Goal: Task Accomplishment & Management: Manage account settings

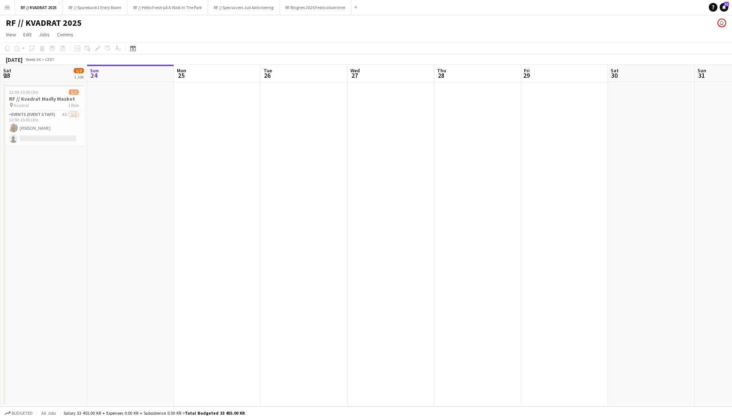
scroll to position [0, 173]
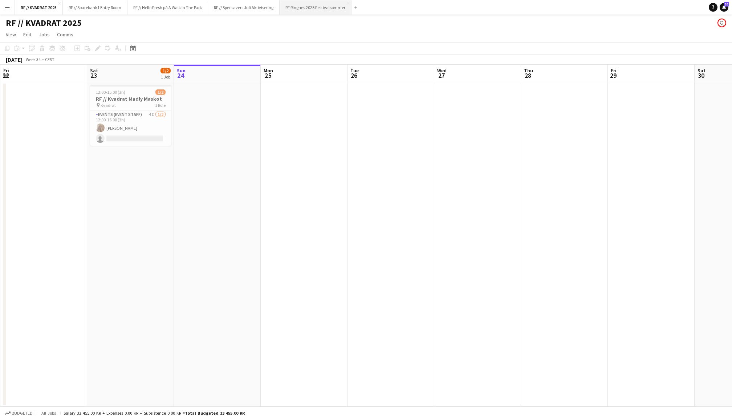
click at [319, 11] on button "RF Ringnes 2025 Festivalsommer Close" at bounding box center [316, 7] width 72 height 14
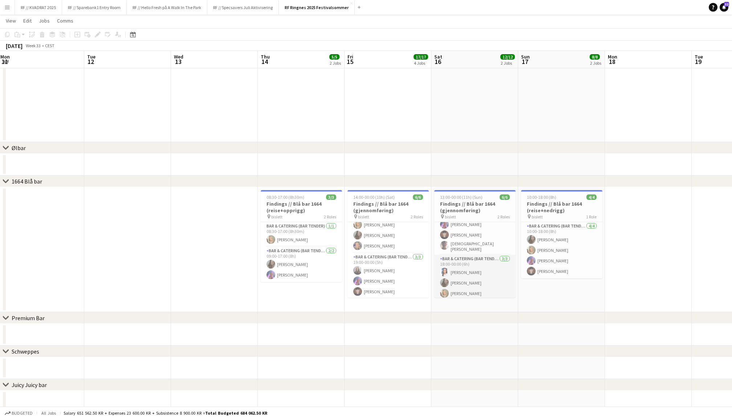
scroll to position [15, 0]
click at [369, 276] on app-card-role "Bar & Catering (Bar Tender) 3/3 19:00-00:00 (5h) Helene Sofie Braaten Fredrikke…" at bounding box center [388, 276] width 81 height 46
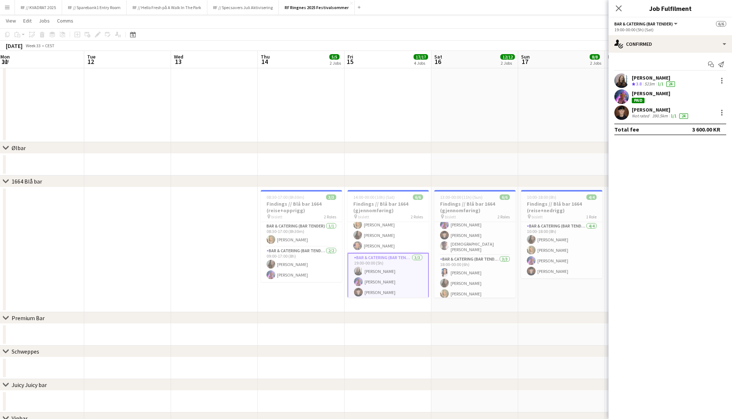
click at [549, 111] on app-user-avatar at bounding box center [621, 112] width 15 height 15
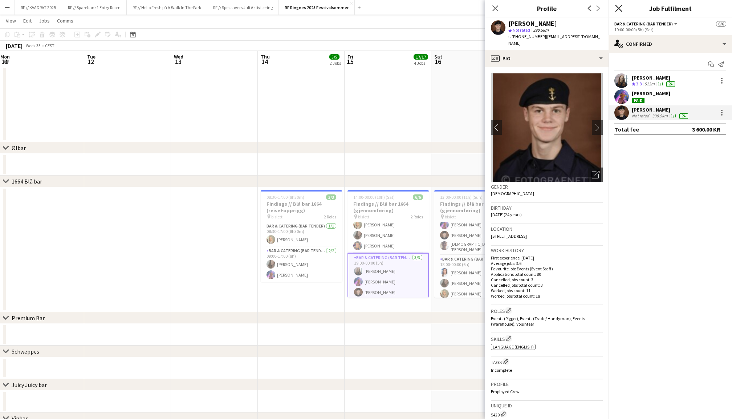
click at [549, 9] on icon at bounding box center [618, 8] width 7 height 7
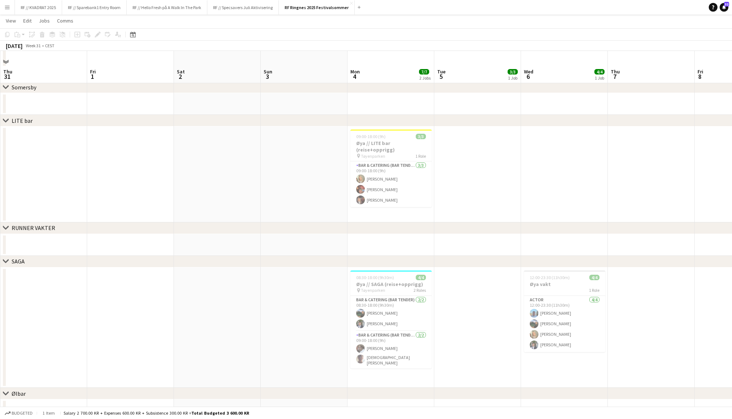
scroll to position [428, 0]
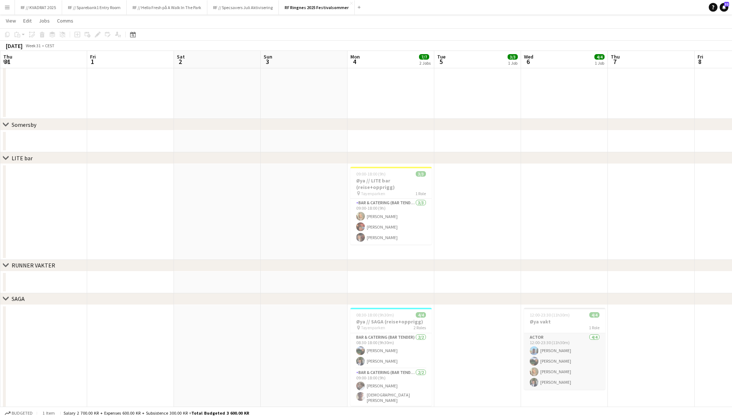
click at [549, 314] on app-card-role "Actor 4/4 12:00-23:30 (11h30m) Petter Danielsen Christian Smelhus Tuva Berglihn…" at bounding box center [564, 361] width 81 height 56
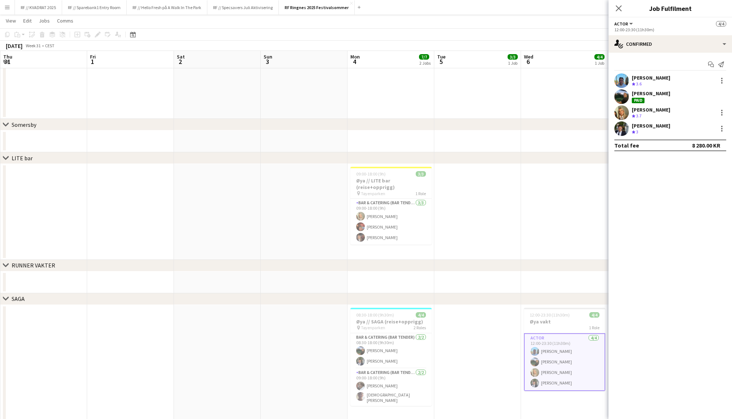
click at [549, 84] on app-user-avatar at bounding box center [621, 80] width 15 height 15
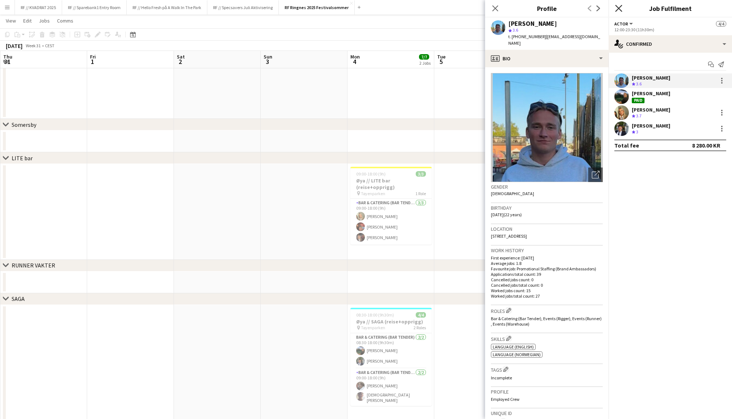
click at [549, 6] on icon "Close pop-in" at bounding box center [618, 8] width 7 height 7
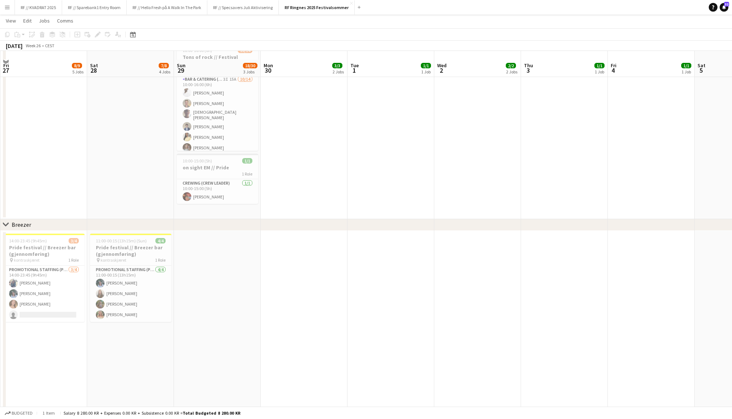
scroll to position [161, 0]
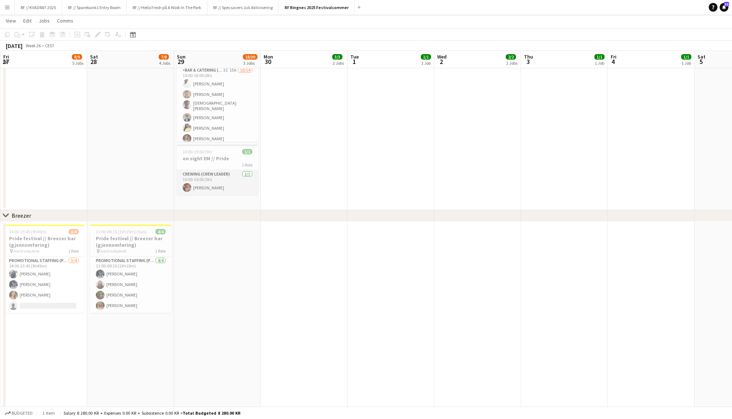
click at [207, 184] on app-card-role "Crewing (Crew Leader) 1/1 10:00-15:00 (5h) Benjamin Aven" at bounding box center [217, 182] width 81 height 25
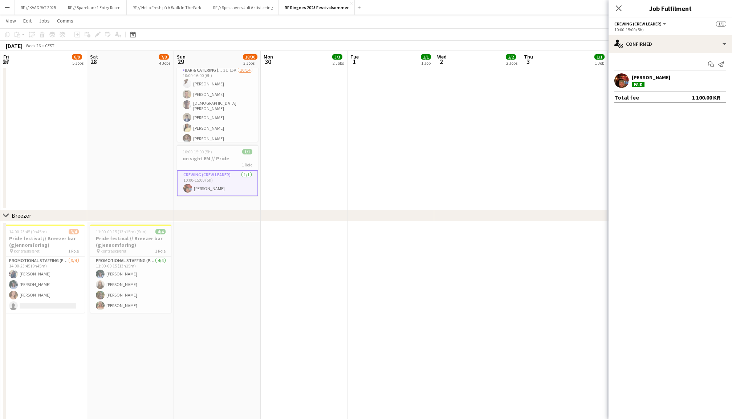
click at [549, 81] on app-user-avatar at bounding box center [621, 80] width 15 height 15
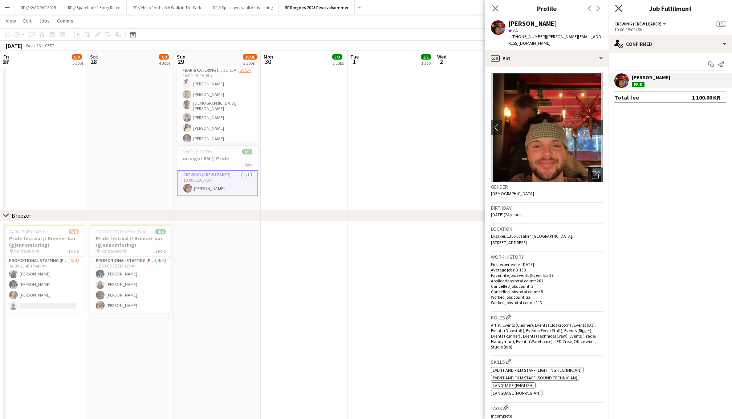
click at [549, 11] on icon "Close pop-in" at bounding box center [618, 8] width 7 height 7
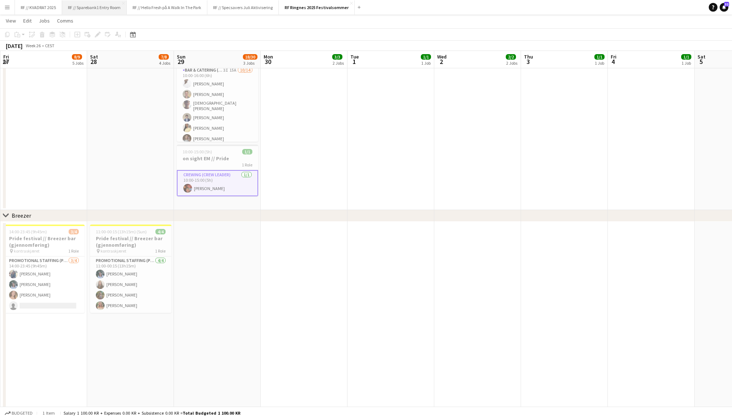
click at [92, 7] on button "RF // Sparebank1 Entry Room Close" at bounding box center [94, 7] width 65 height 14
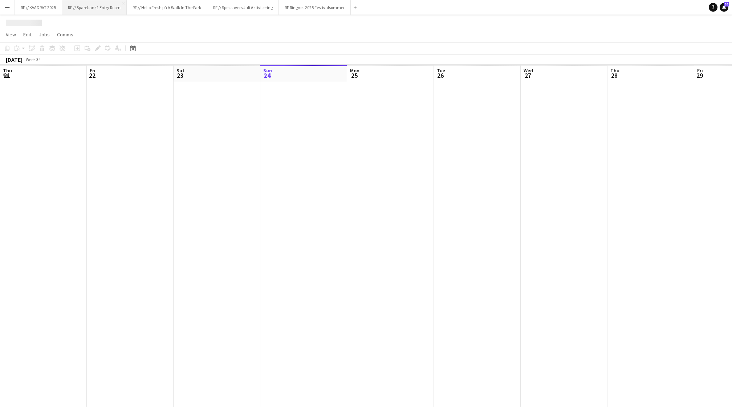
scroll to position [0, 173]
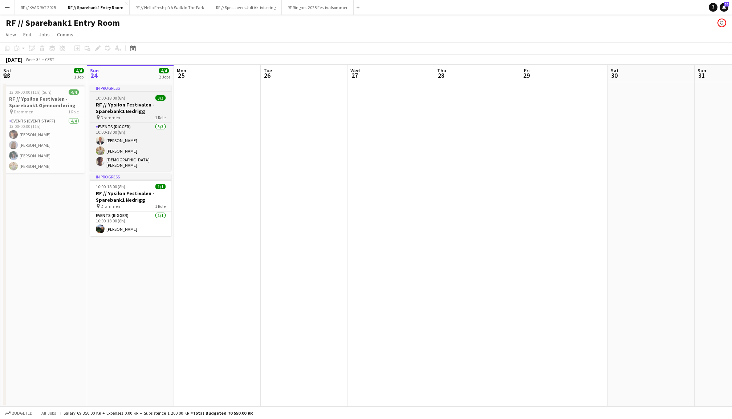
click at [136, 104] on h3 "RF // Ypsilon Festivalen - Sparebank1 Nedrigg" at bounding box center [130, 107] width 81 height 13
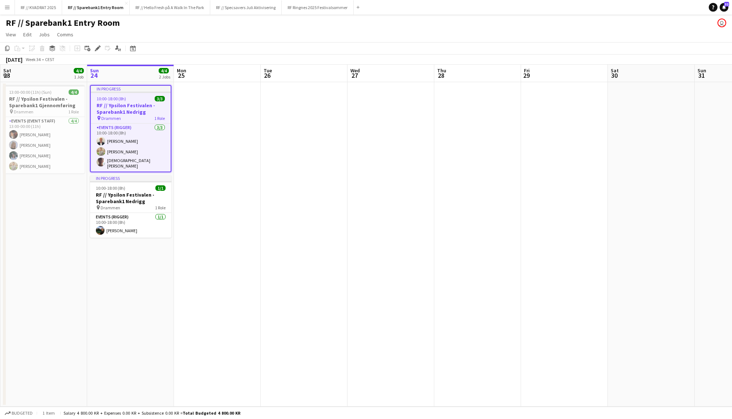
click at [214, 123] on app-date-cell at bounding box center [217, 244] width 87 height 324
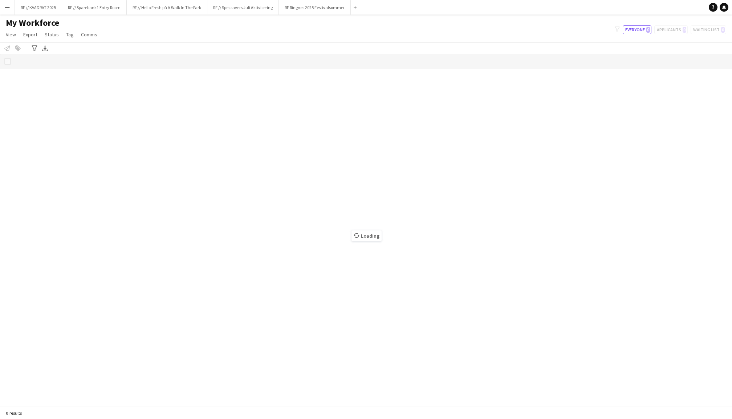
click at [8, 7] on app-icon "Menu" at bounding box center [7, 7] width 6 height 6
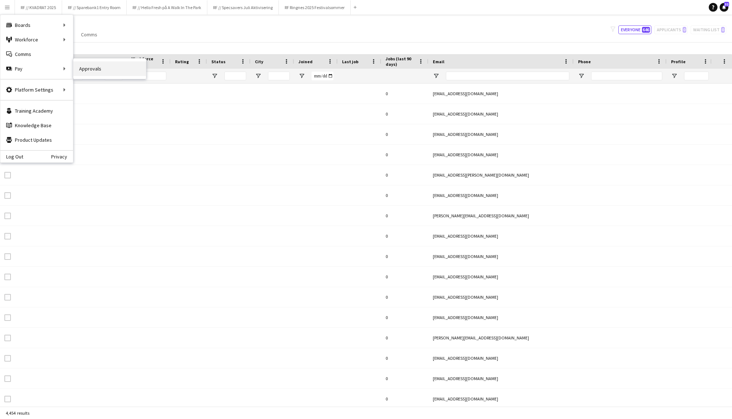
type input "*********"
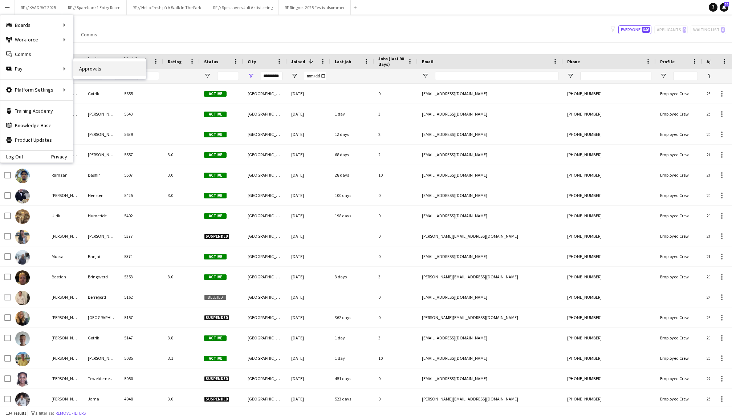
click at [103, 66] on link "Approvals" at bounding box center [109, 68] width 73 height 15
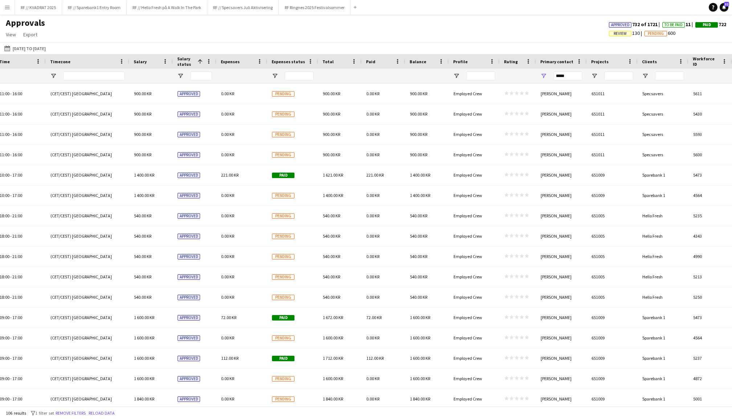
click at [274, 60] on span "Expenses status" at bounding box center [288, 61] width 33 height 5
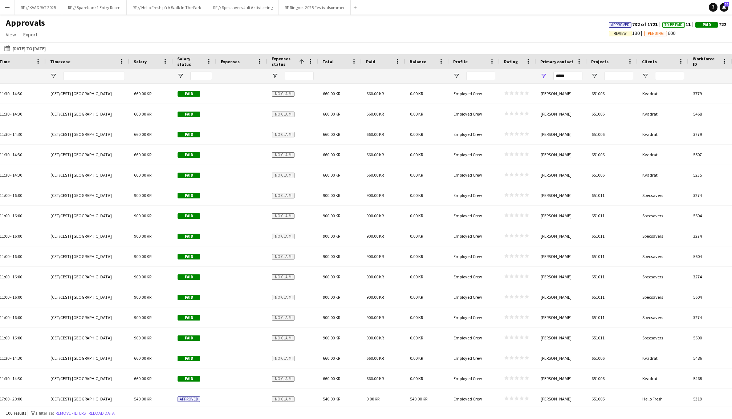
click at [274, 60] on span "Expenses status" at bounding box center [284, 61] width 25 height 11
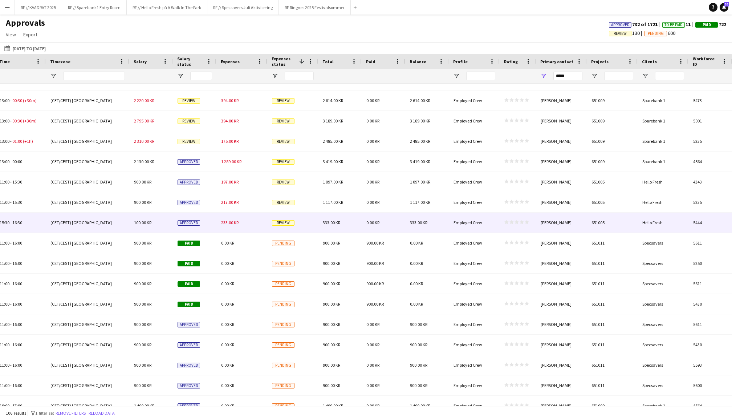
click at [237, 222] on span "233.00 KR" at bounding box center [229, 222] width 17 height 5
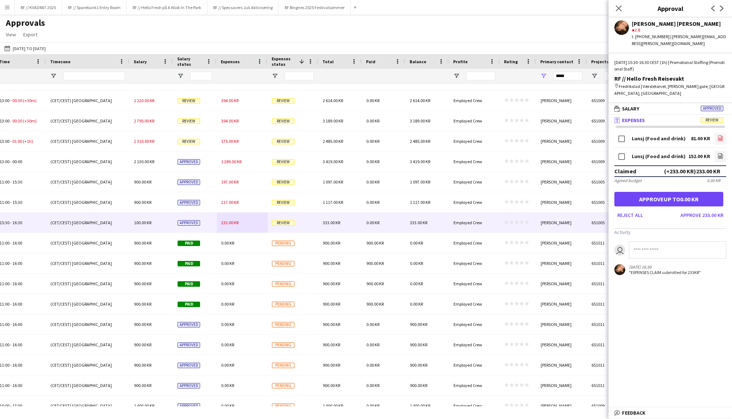
click at [719, 138] on icon at bounding box center [720, 139] width 3 height 2
click at [722, 153] on icon "file-image" at bounding box center [721, 156] width 6 height 6
click at [709, 209] on button "Approve 233.00 KR" at bounding box center [702, 215] width 49 height 12
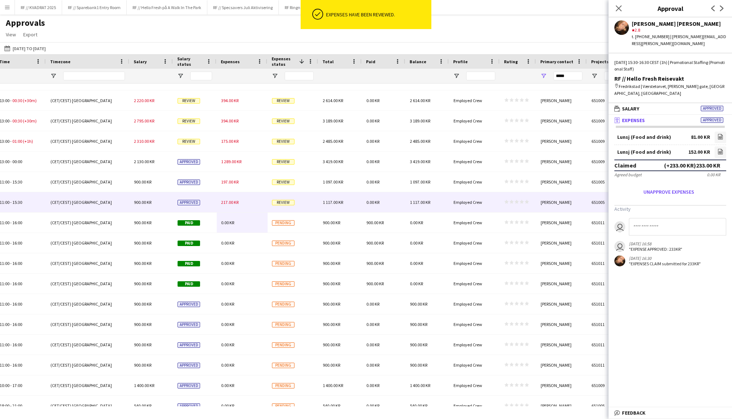
click at [230, 201] on span "217.00 KR" at bounding box center [229, 201] width 17 height 5
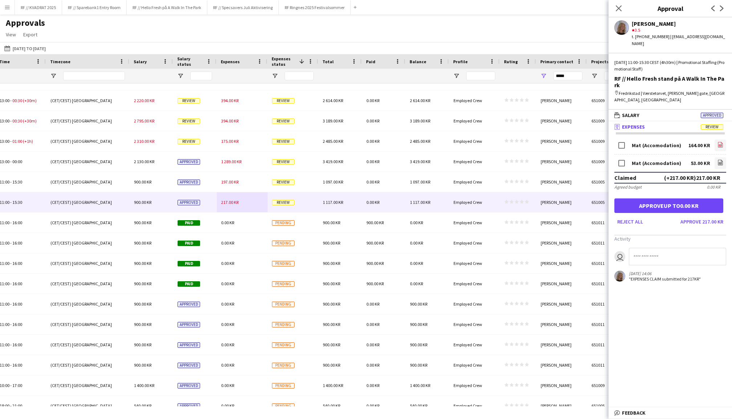
click at [719, 144] on icon at bounding box center [720, 145] width 3 height 2
click at [721, 159] on app-icon "file-image" at bounding box center [721, 162] width 6 height 7
click at [697, 216] on button "Approve 217.00 KR" at bounding box center [702, 222] width 49 height 12
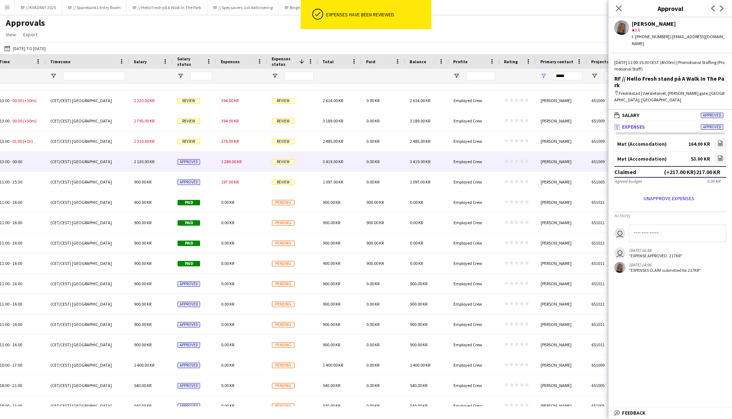
click at [237, 165] on div "1 289.00 KR" at bounding box center [242, 161] width 51 height 20
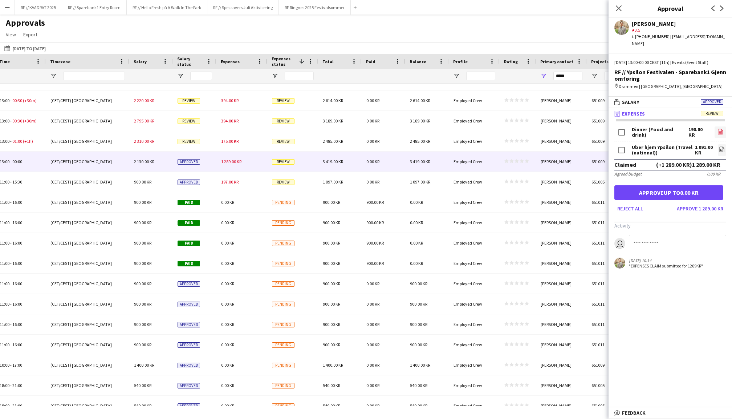
click at [721, 129] on icon "file-image" at bounding box center [721, 132] width 6 height 6
click at [721, 146] on icon "file-image" at bounding box center [722, 149] width 6 height 6
click at [703, 203] on button "Approve 1 289.00 KR" at bounding box center [700, 209] width 52 height 12
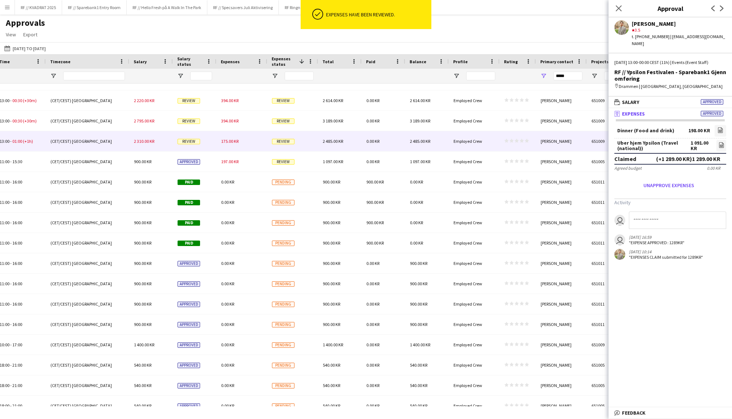
click at [238, 140] on span "175.00 KR" at bounding box center [229, 140] width 17 height 5
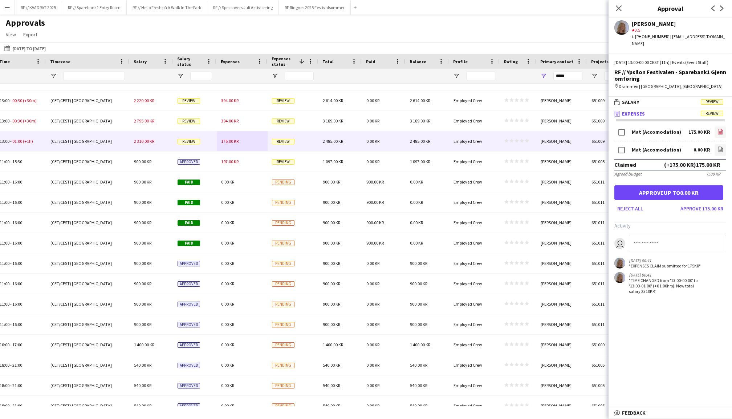
click at [722, 129] on icon at bounding box center [720, 131] width 5 height 5
click at [722, 146] on icon "file-image" at bounding box center [721, 149] width 6 height 6
click at [706, 203] on button "Approve 175.00 KR" at bounding box center [702, 209] width 49 height 12
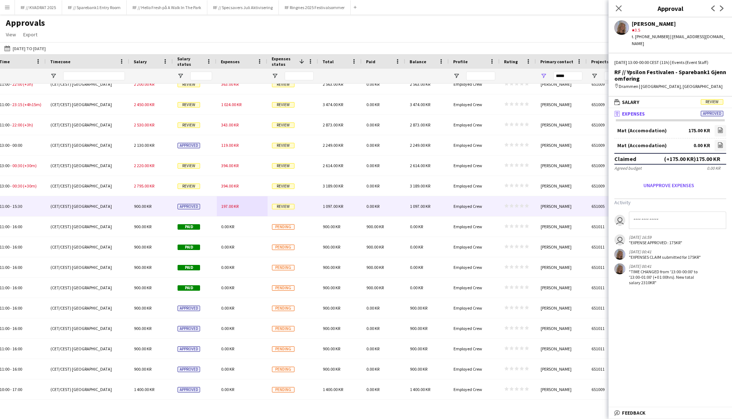
scroll to position [156, 0]
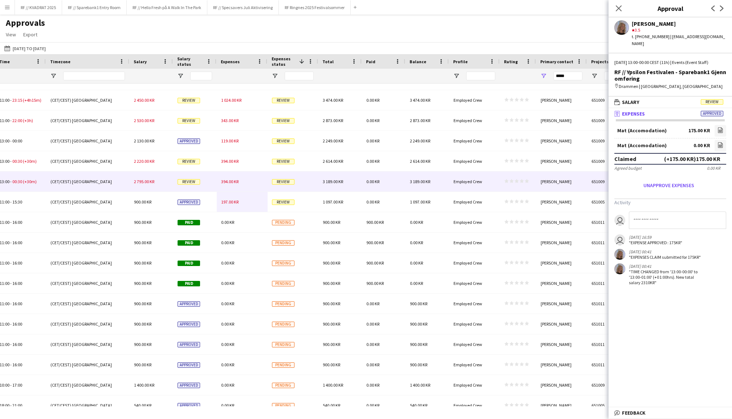
click at [226, 182] on span "394.00 KR" at bounding box center [229, 181] width 17 height 5
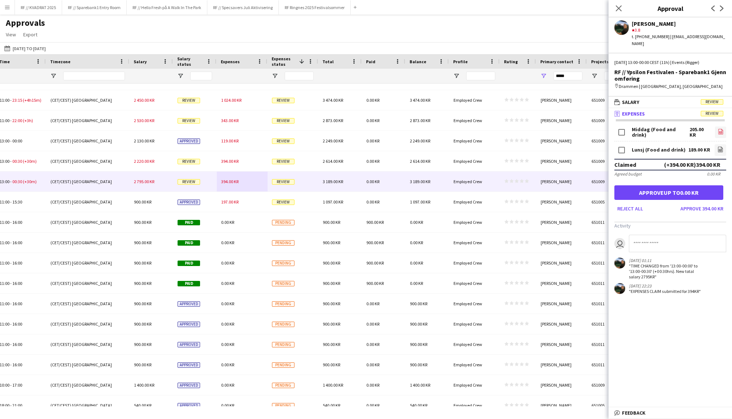
click at [720, 129] on app-icon "file-image" at bounding box center [721, 132] width 6 height 7
click at [721, 146] on icon "file-image" at bounding box center [721, 149] width 6 height 6
click at [692, 203] on button "Approve 394.00 KR" at bounding box center [702, 209] width 49 height 12
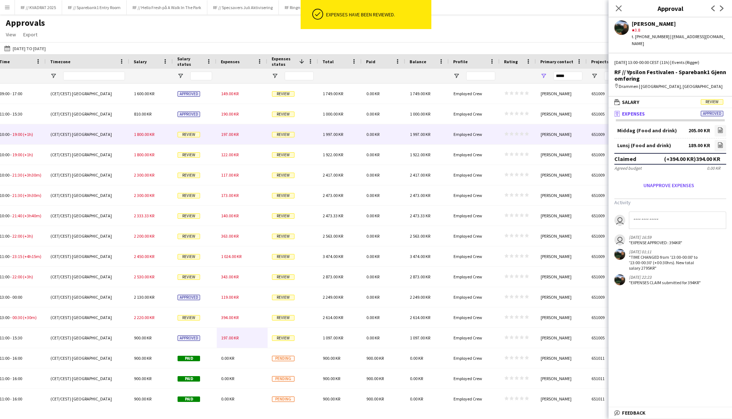
scroll to position [0, 0]
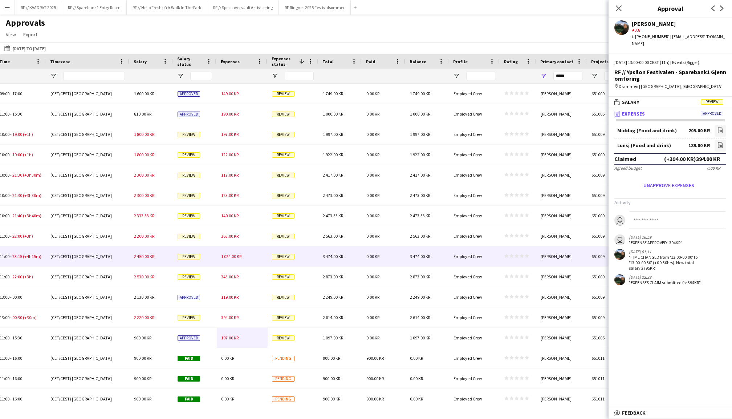
click at [234, 253] on span "1 024.00 KR" at bounding box center [231, 255] width 20 height 5
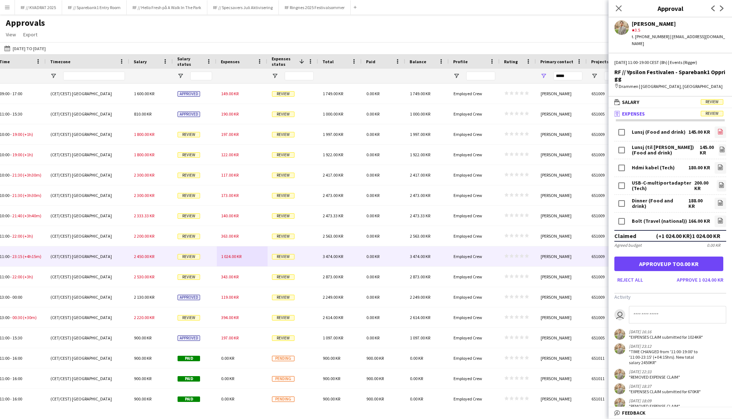
click at [718, 129] on icon "file-image" at bounding box center [721, 132] width 6 height 6
click at [724, 144] on link "file-image" at bounding box center [723, 150] width 8 height 12
click at [721, 164] on icon "file-image" at bounding box center [721, 167] width 6 height 6
click at [720, 182] on icon "file-image" at bounding box center [722, 185] width 6 height 6
click at [721, 200] on icon "file-image" at bounding box center [721, 203] width 6 height 6
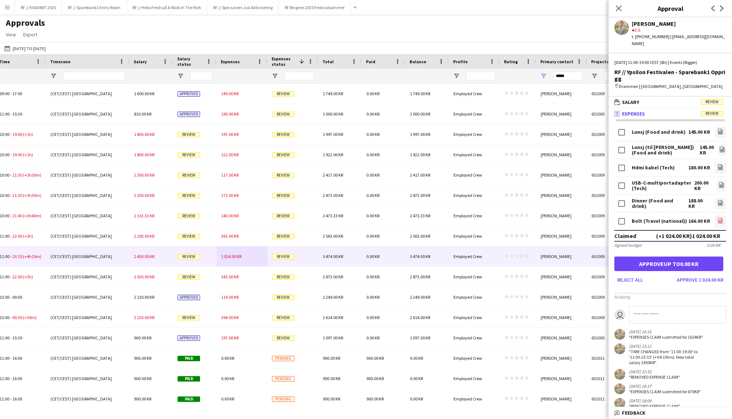
click at [721, 218] on icon "file-image" at bounding box center [721, 221] width 6 height 6
click at [707, 274] on button "Approve 1 024.00 KR" at bounding box center [700, 280] width 52 height 12
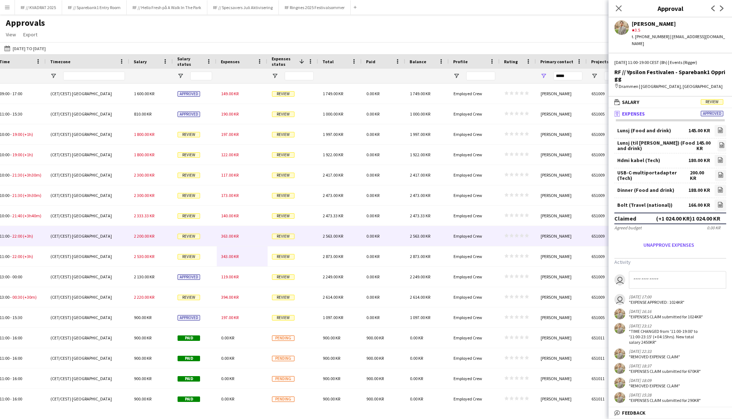
click at [237, 227] on div "363.00 KR" at bounding box center [242, 236] width 51 height 20
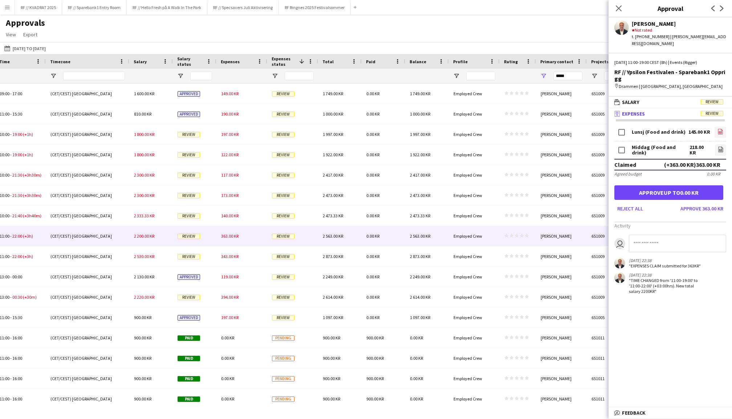
click at [719, 129] on icon "file-image" at bounding box center [721, 132] width 6 height 6
click at [718, 146] on icon "file-image" at bounding box center [721, 149] width 6 height 6
click at [692, 203] on button "Approve 363.00 KR" at bounding box center [702, 209] width 49 height 12
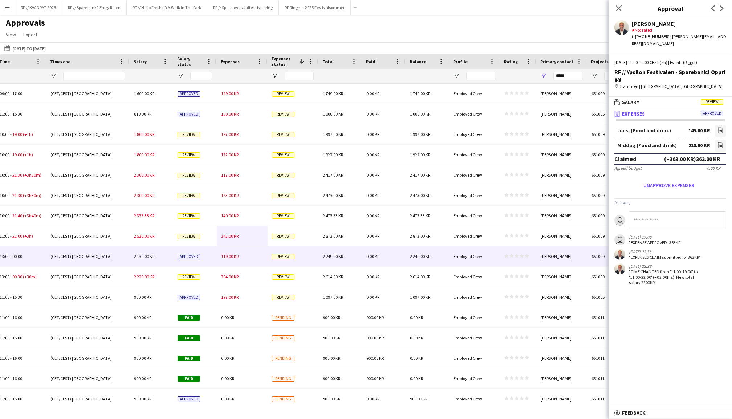
click at [235, 239] on div "343.00 KR" at bounding box center [242, 236] width 51 height 20
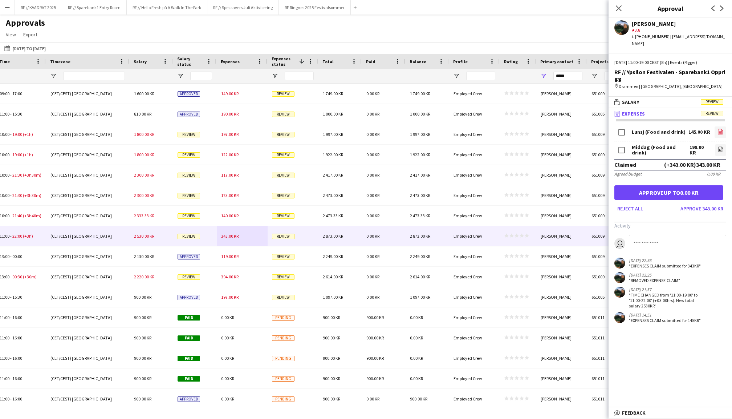
click at [719, 129] on app-icon "file-image" at bounding box center [721, 132] width 6 height 7
click at [718, 146] on icon "file-image" at bounding box center [721, 149] width 6 height 6
click at [706, 203] on button "Approve 343.00 KR" at bounding box center [702, 209] width 49 height 12
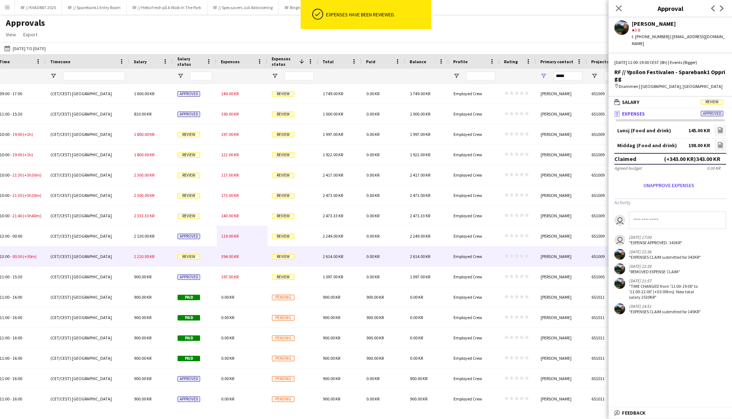
click at [238, 262] on div "394.00 KR" at bounding box center [242, 256] width 51 height 20
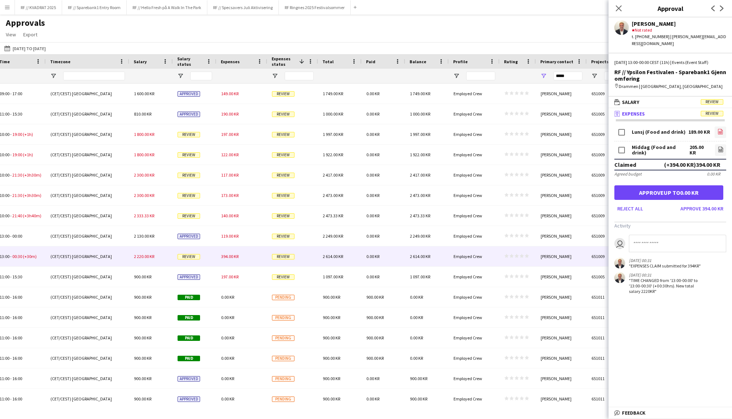
click at [721, 129] on icon "file-image" at bounding box center [721, 132] width 6 height 6
click at [718, 146] on app-icon "file-image" at bounding box center [721, 149] width 6 height 7
click at [693, 203] on button "Approve 394.00 KR" at bounding box center [702, 209] width 49 height 12
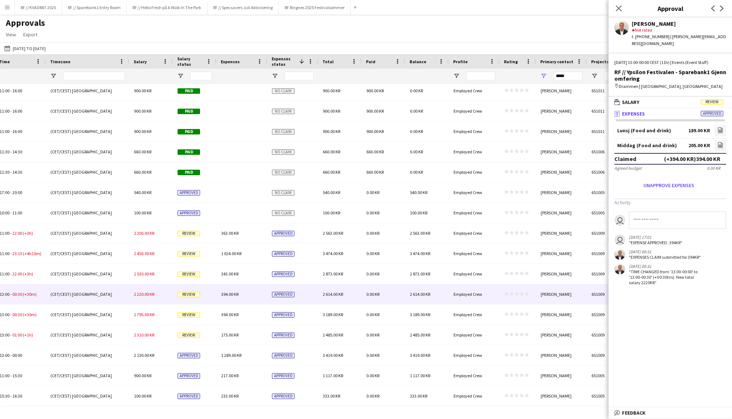
scroll to position [1833, 0]
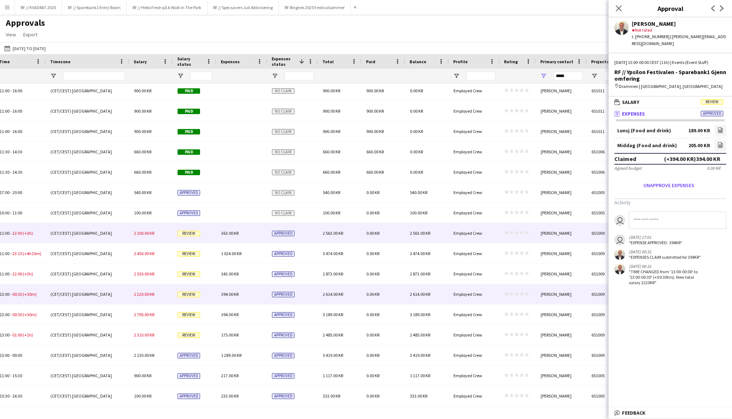
click at [244, 235] on div "363.00 KR" at bounding box center [242, 233] width 51 height 20
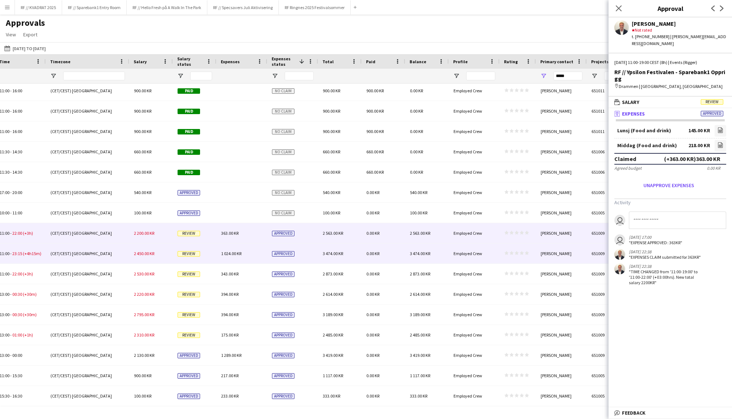
click at [233, 251] on span "1 024.00 KR" at bounding box center [231, 253] width 20 height 5
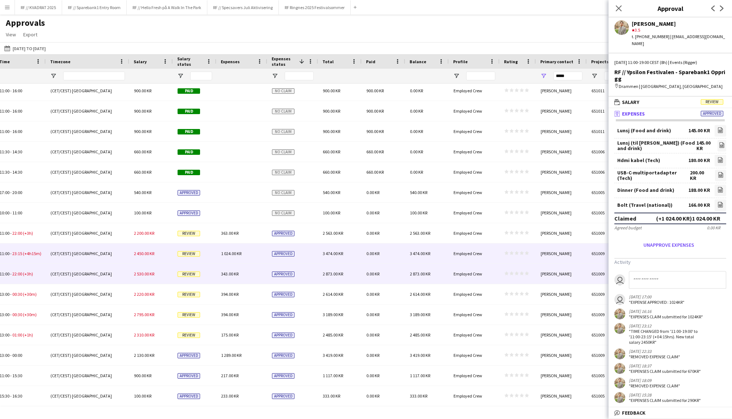
click at [229, 266] on div "343.00 KR" at bounding box center [242, 274] width 51 height 20
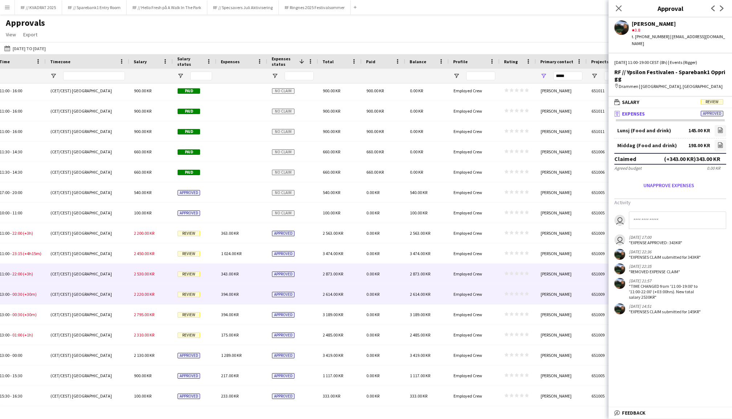
click at [226, 288] on div "394.00 KR" at bounding box center [242, 294] width 51 height 20
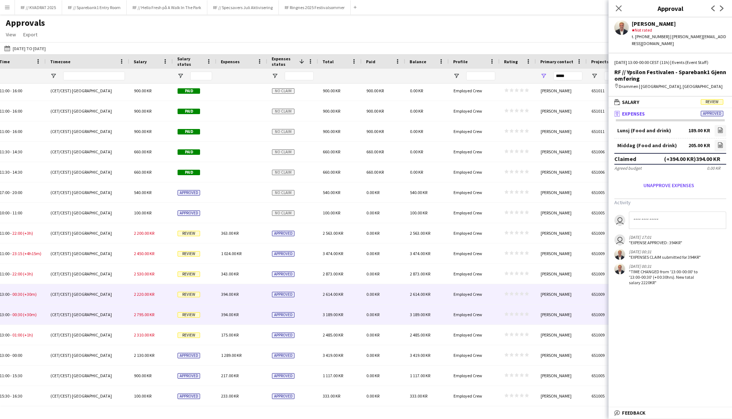
click at [224, 308] on div "394.00 KR" at bounding box center [242, 314] width 51 height 20
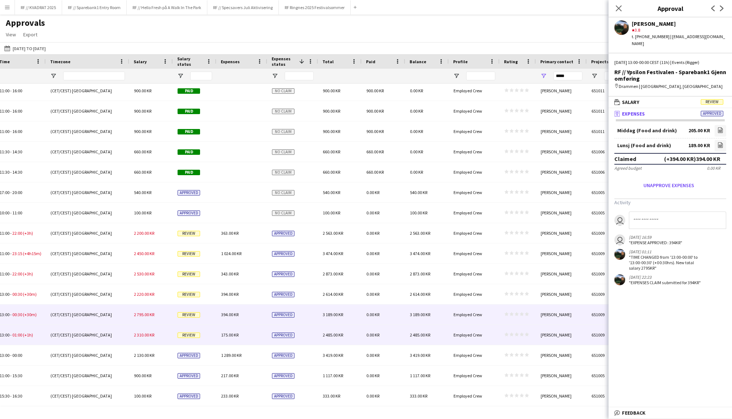
click at [224, 328] on div "175.00 KR" at bounding box center [242, 335] width 51 height 20
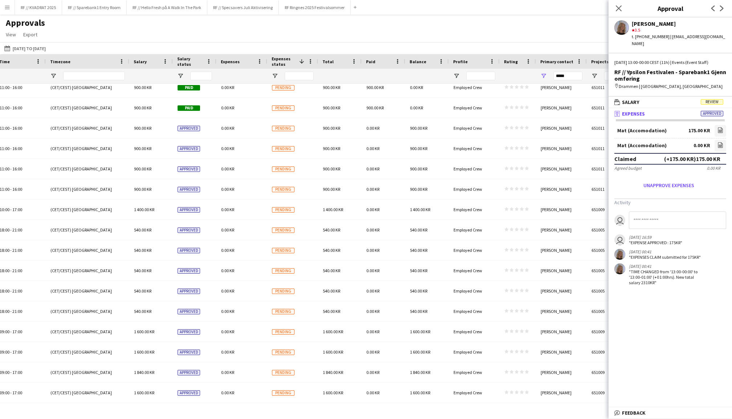
scroll to position [89, 0]
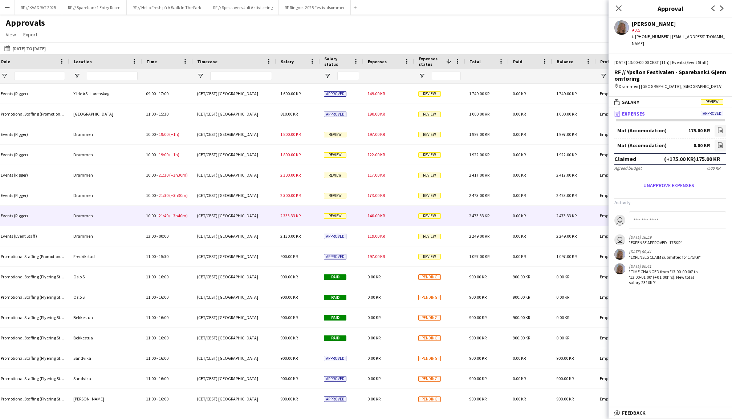
click at [398, 218] on div "140.00 KR" at bounding box center [388, 216] width 51 height 20
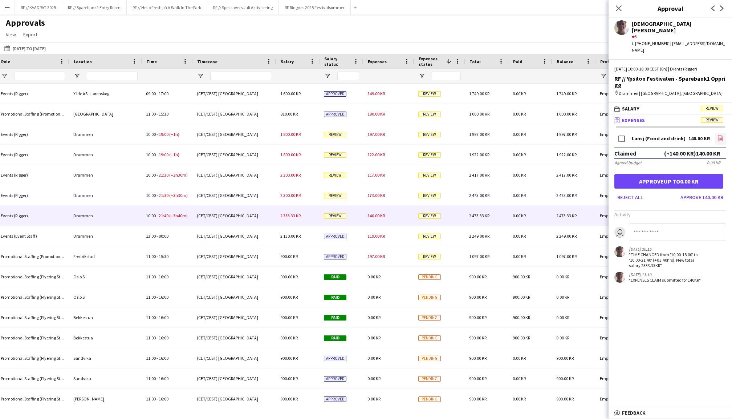
click at [720, 138] on icon at bounding box center [720, 139] width 3 height 2
click at [702, 191] on button "Approve 140.00 KR" at bounding box center [702, 197] width 49 height 12
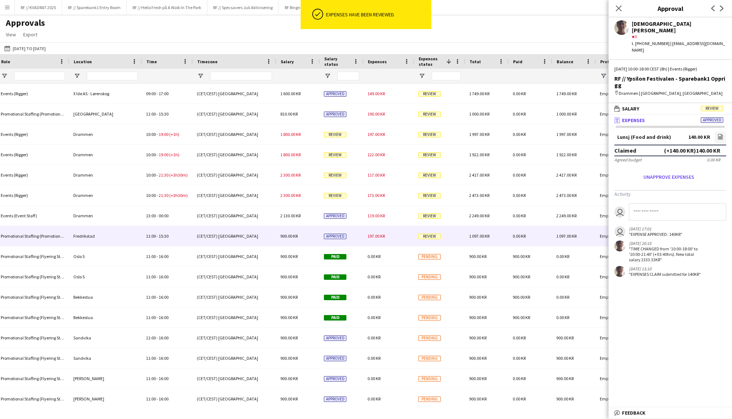
click at [379, 244] on div "197.00 KR" at bounding box center [388, 236] width 51 height 20
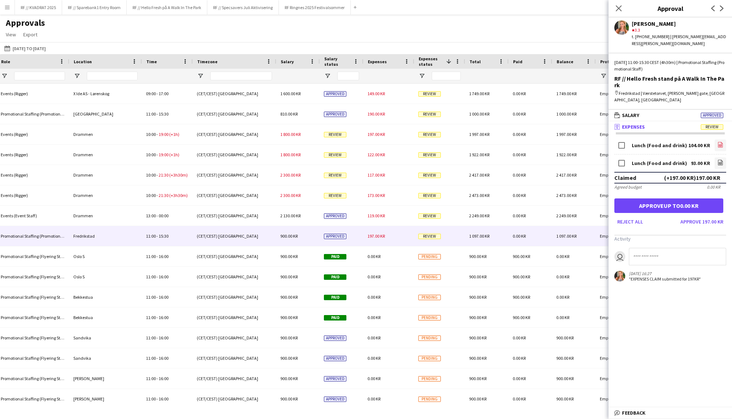
click at [721, 142] on icon "file-image" at bounding box center [721, 145] width 6 height 6
click at [721, 159] on icon "file-image" at bounding box center [721, 162] width 6 height 6
click at [713, 216] on button "Approve 197.00 KR" at bounding box center [702, 222] width 49 height 12
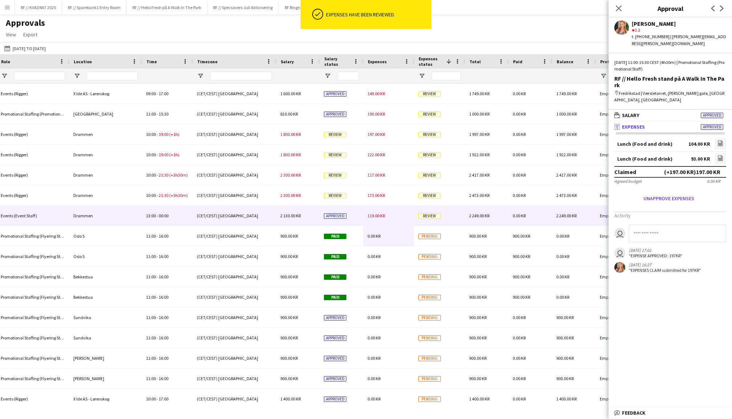
click at [388, 214] on div "119.00 KR" at bounding box center [388, 216] width 51 height 20
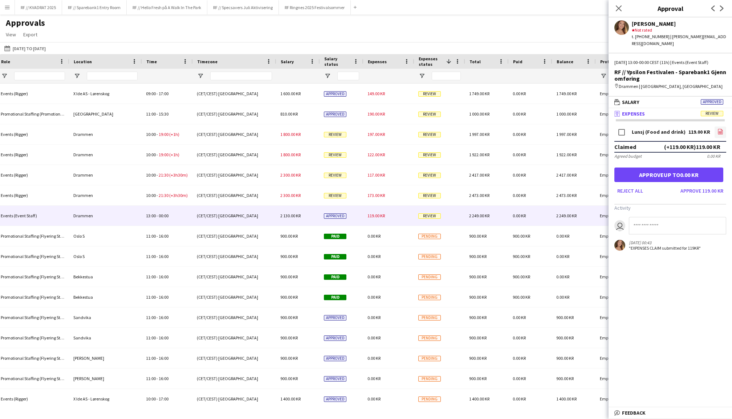
click at [722, 131] on icon at bounding box center [720, 132] width 3 height 2
click at [693, 185] on button "Approve 119.00 KR" at bounding box center [702, 191] width 49 height 12
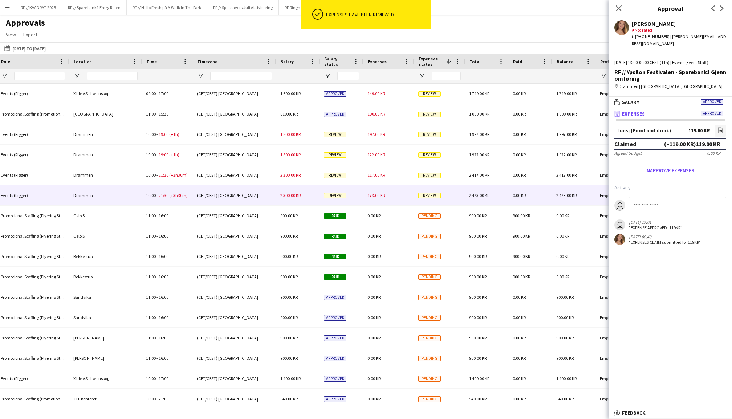
click at [383, 194] on span "173.00 KR" at bounding box center [376, 194] width 17 height 5
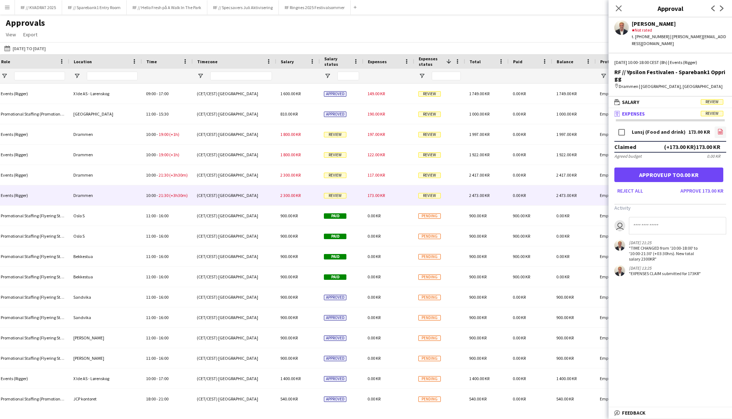
click at [718, 129] on icon "file-image" at bounding box center [721, 132] width 6 height 6
click at [705, 185] on button "Approve 173.00 KR" at bounding box center [702, 191] width 49 height 12
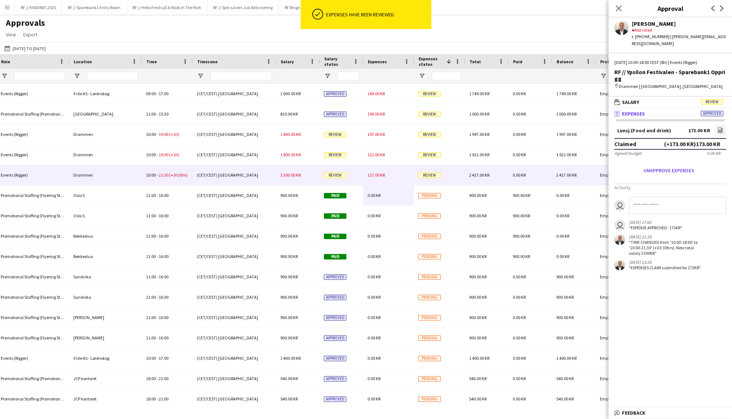
click at [378, 175] on span "117.00 KR" at bounding box center [376, 174] width 17 height 5
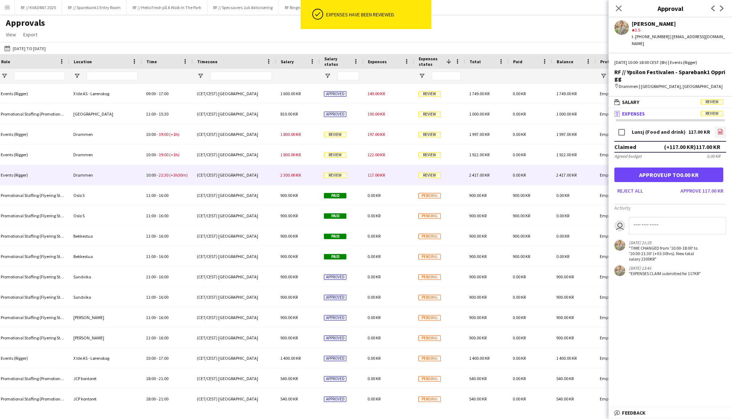
click at [725, 126] on link "file-image" at bounding box center [721, 132] width 12 height 12
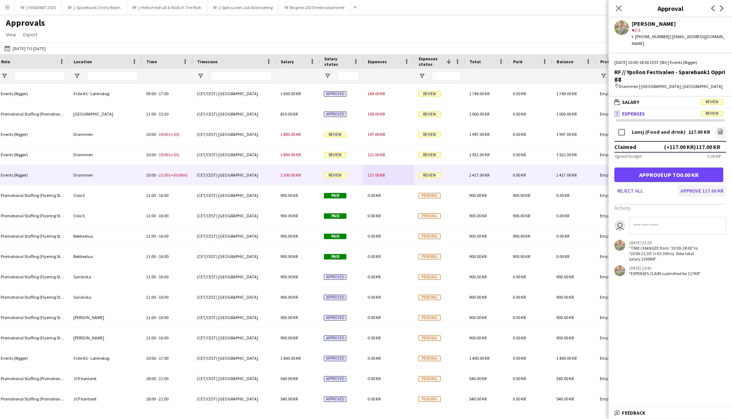
click at [711, 185] on button "Approve 117.00 KR" at bounding box center [702, 191] width 49 height 12
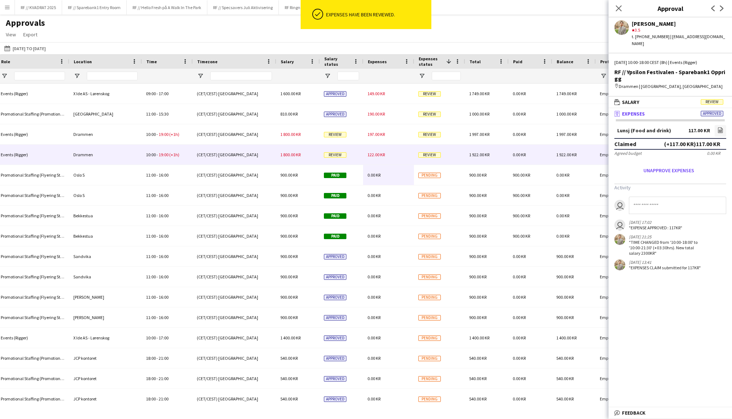
click at [376, 152] on span "122.00 KR" at bounding box center [376, 154] width 17 height 5
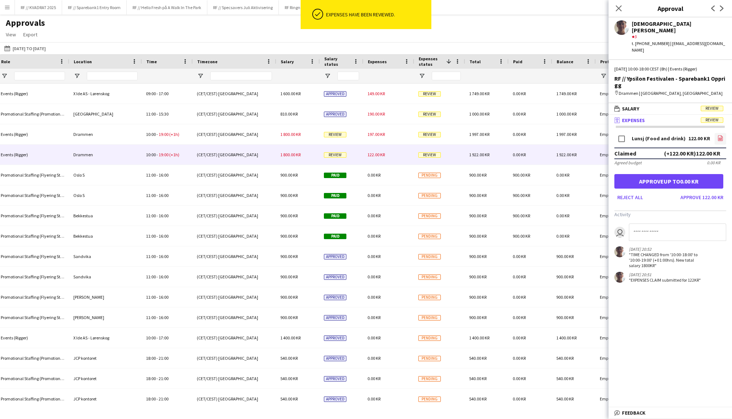
click at [718, 135] on icon "file-image" at bounding box center [721, 138] width 6 height 6
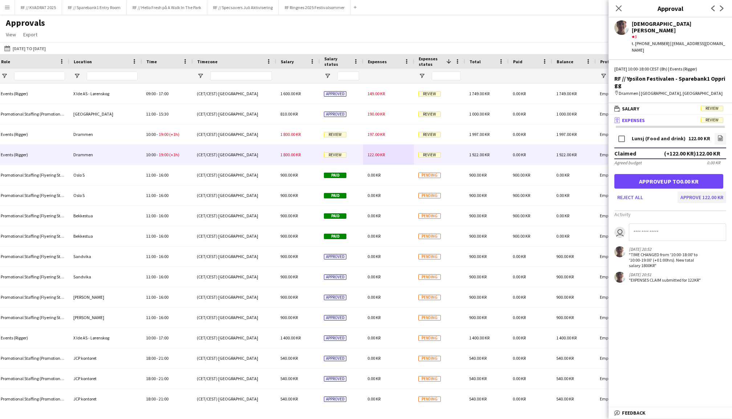
click at [708, 191] on button "Approve 122.00 KR" at bounding box center [702, 197] width 49 height 12
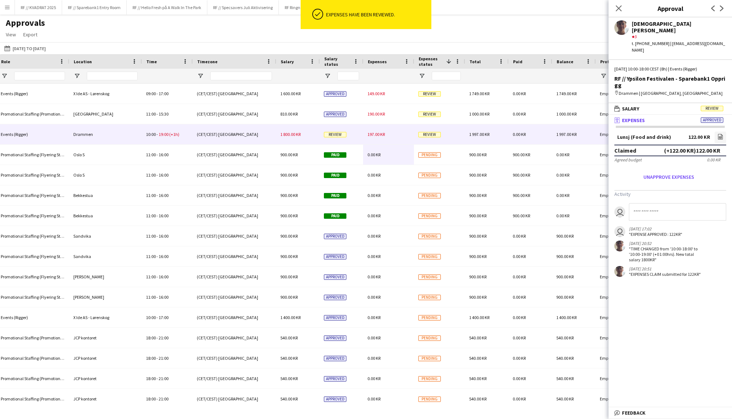
click at [382, 134] on span "197.00 KR" at bounding box center [376, 133] width 17 height 5
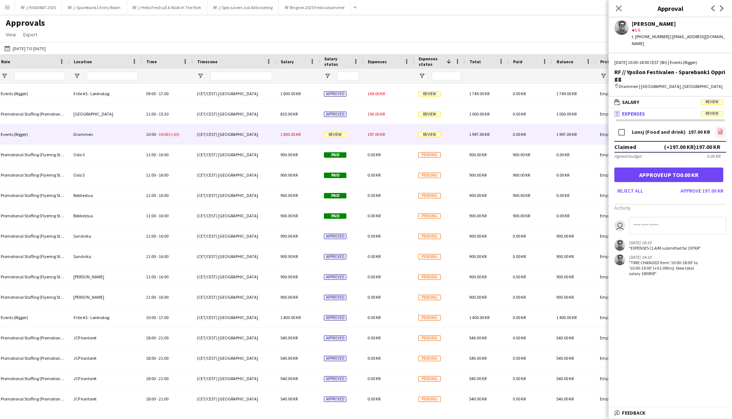
click at [719, 129] on app-icon "file-image" at bounding box center [721, 132] width 6 height 7
click at [700, 185] on button "Approve 197.00 KR" at bounding box center [702, 191] width 49 height 12
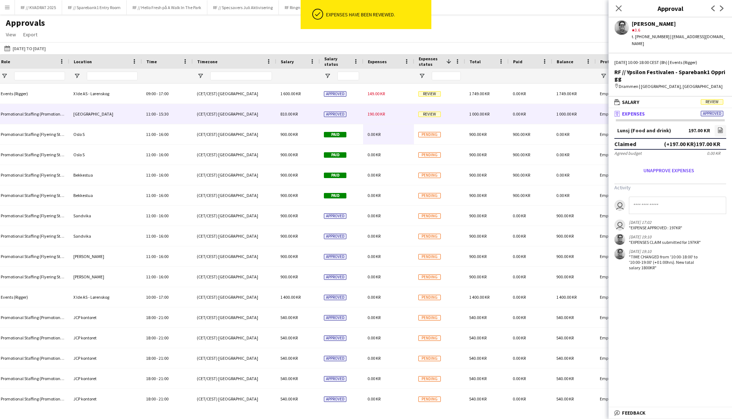
click at [379, 115] on span "190.00 KR" at bounding box center [376, 113] width 17 height 5
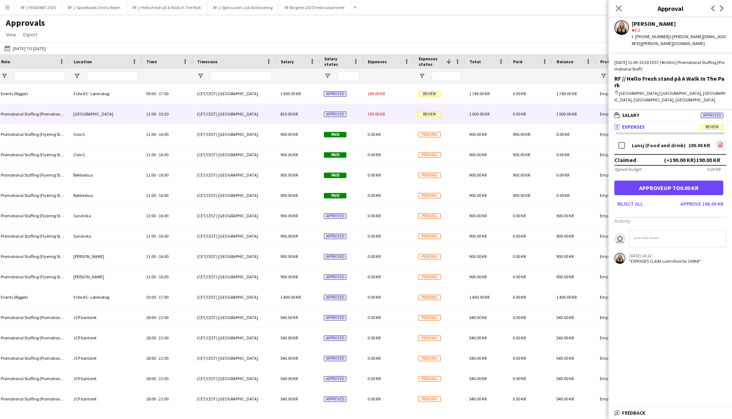
click at [718, 142] on icon "file-image" at bounding box center [721, 145] width 6 height 6
click at [710, 198] on button "Approve 190.00 KR" at bounding box center [702, 204] width 49 height 12
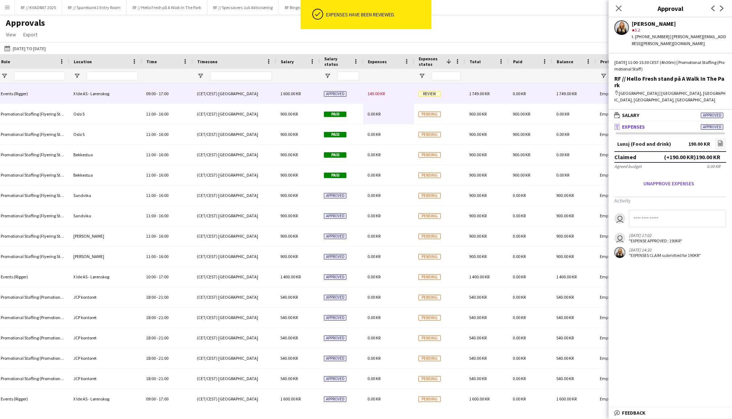
click at [378, 91] on span "149.00 KR" at bounding box center [376, 93] width 17 height 5
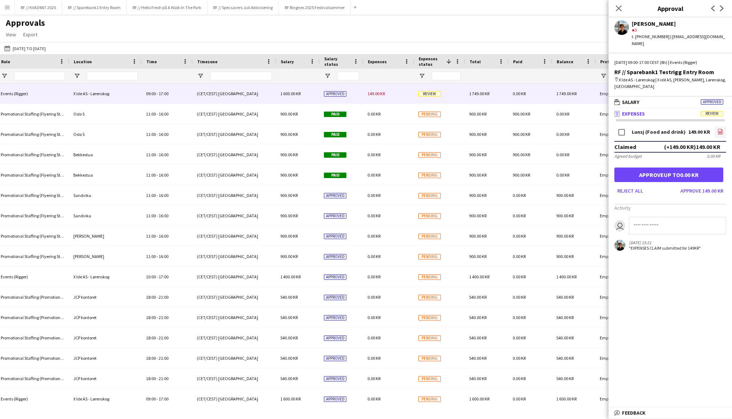
click at [721, 129] on icon "file-image" at bounding box center [721, 132] width 6 height 6
click at [699, 185] on button "Approve 149.00 KR" at bounding box center [702, 191] width 49 height 12
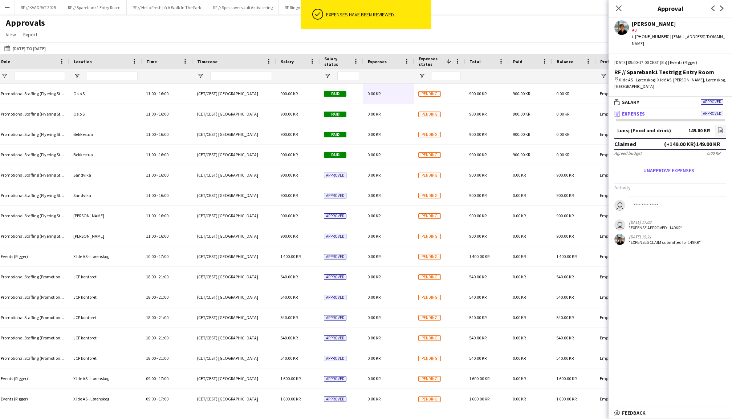
click at [329, 61] on span "Salary status" at bounding box center [337, 61] width 26 height 11
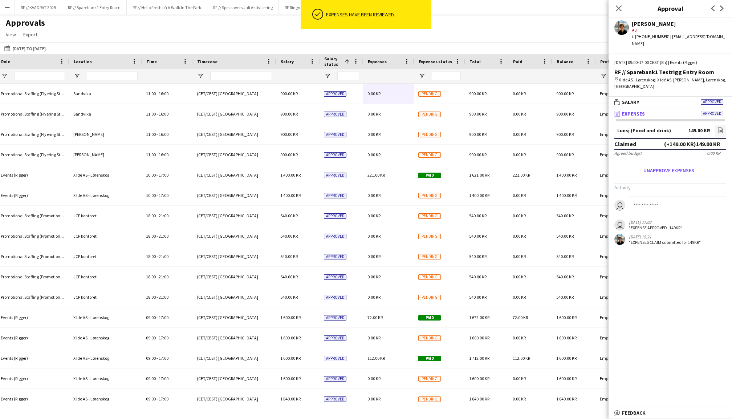
click at [329, 61] on span "Salary status" at bounding box center [332, 61] width 17 height 11
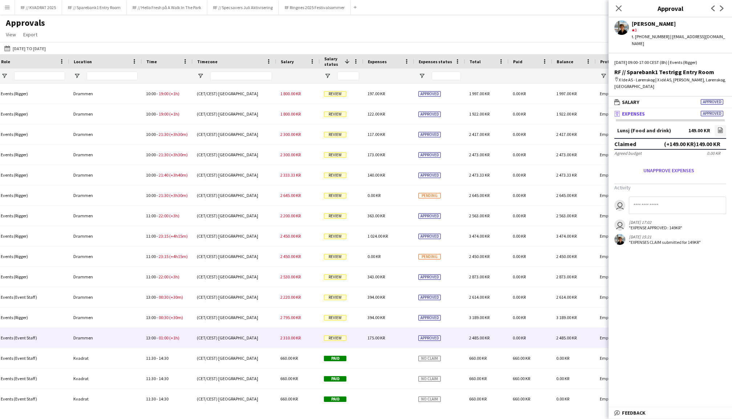
click at [285, 341] on div "2 310.00 KR" at bounding box center [298, 338] width 44 height 20
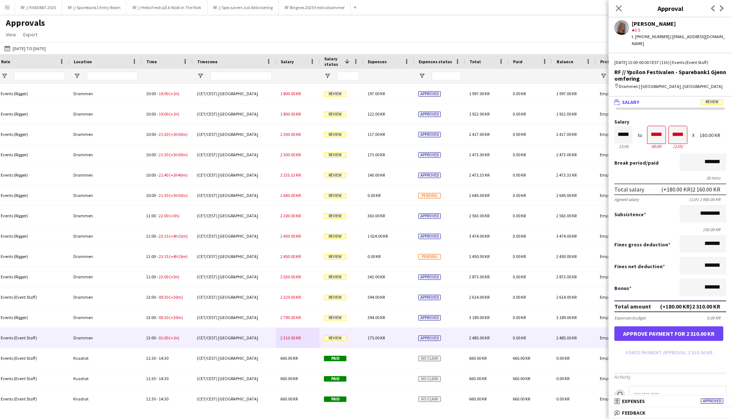
click at [669, 330] on button "Approve payment for 2 310.00 KR" at bounding box center [668, 333] width 109 height 15
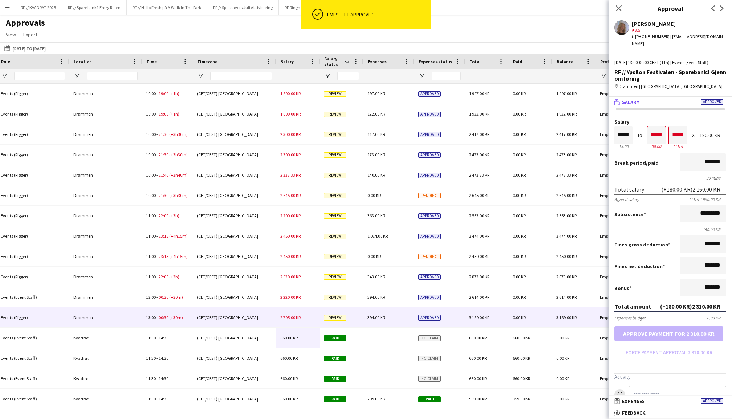
click at [289, 315] on span "2 795.00 KR" at bounding box center [290, 317] width 20 height 5
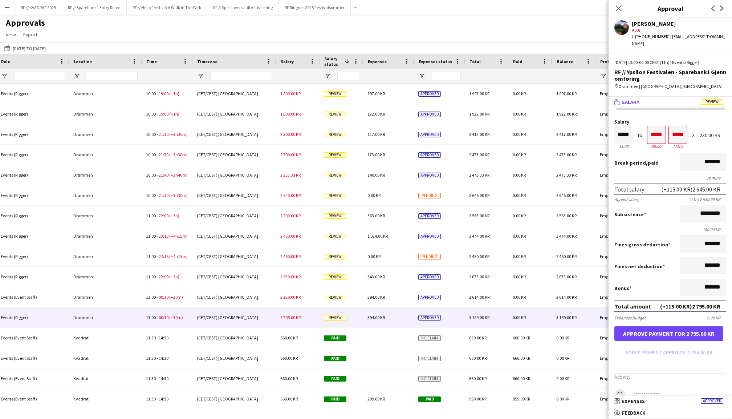
click at [666, 326] on button "Approve payment for 2 795.00 KR" at bounding box center [668, 333] width 109 height 15
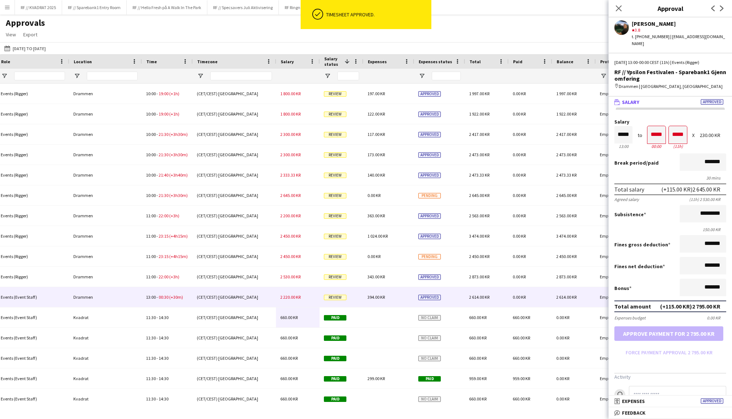
click at [283, 299] on span "2 220.00 KR" at bounding box center [290, 296] width 20 height 5
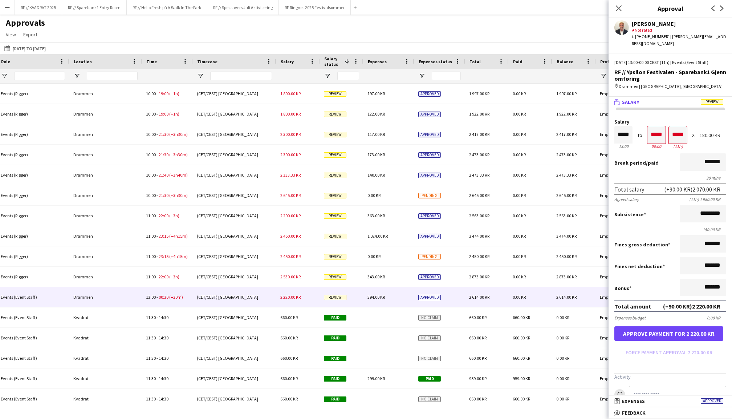
click at [666, 326] on button "Approve payment for 2 220.00 KR" at bounding box center [668, 333] width 109 height 15
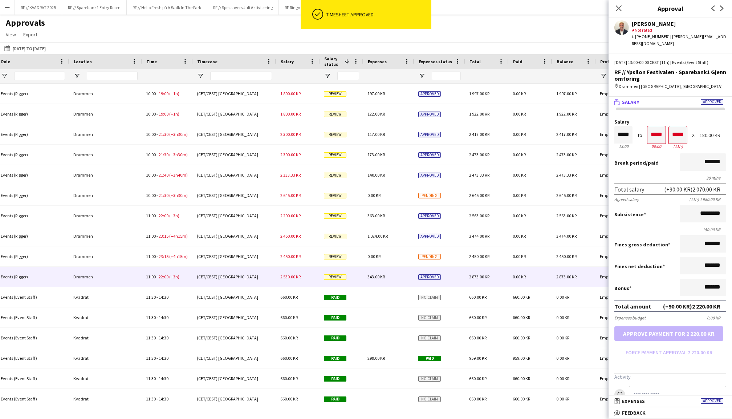
click at [282, 273] on div "2 530.00 KR" at bounding box center [298, 277] width 44 height 20
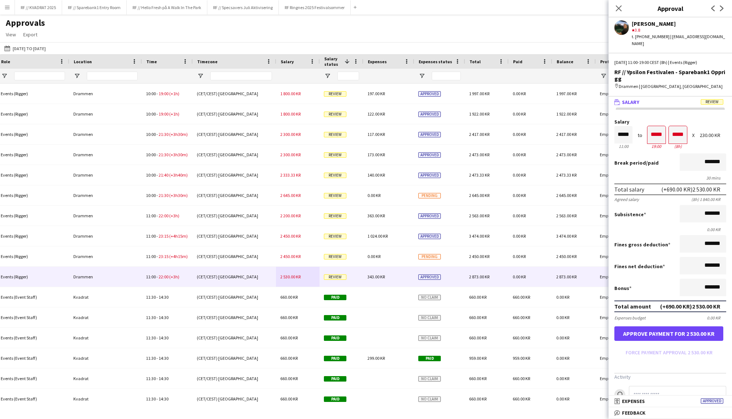
click at [665, 329] on button "Approve payment for 2 530.00 KR" at bounding box center [668, 333] width 109 height 15
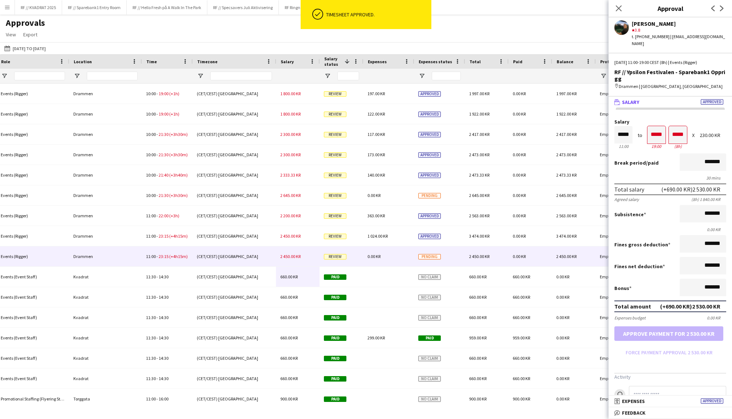
click at [289, 256] on span "2 450.00 KR" at bounding box center [290, 255] width 20 height 5
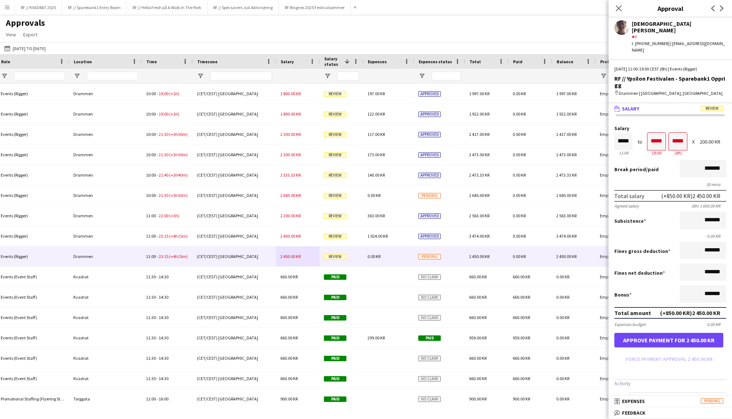
click at [666, 333] on button "Approve payment for 2 450.00 KR" at bounding box center [668, 340] width 109 height 15
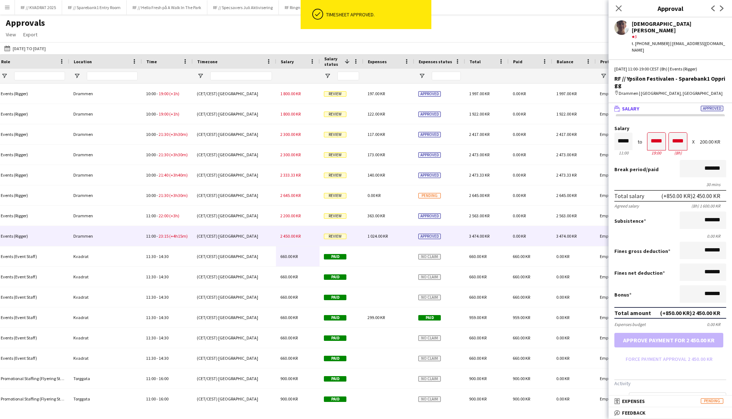
click at [291, 236] on span "2 450.00 KR" at bounding box center [290, 235] width 20 height 5
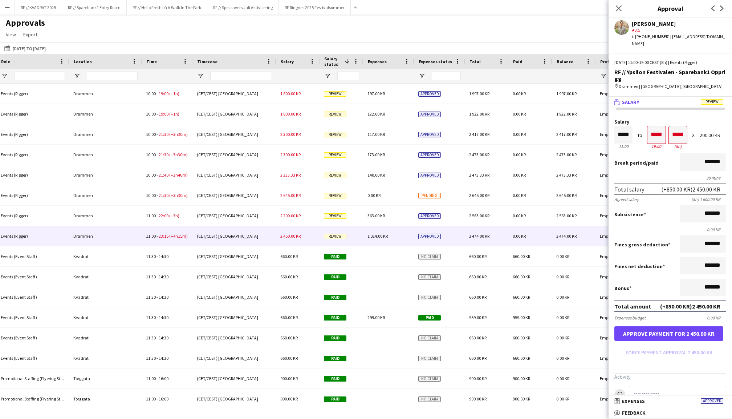
click at [664, 326] on button "Approve payment for 2 450.00 KR" at bounding box center [668, 333] width 109 height 15
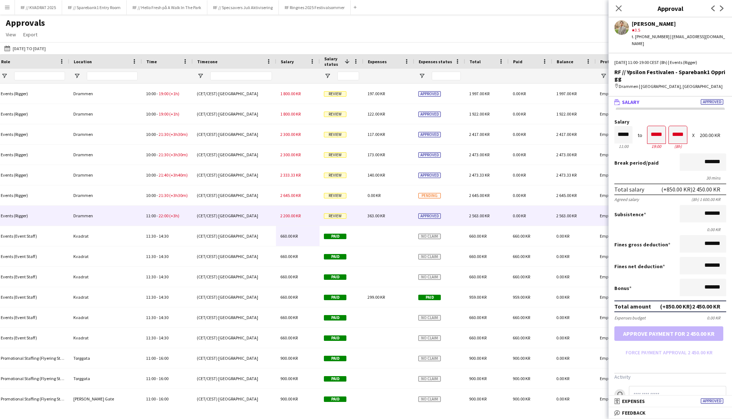
click at [289, 215] on span "2 200.00 KR" at bounding box center [290, 215] width 20 height 5
click at [670, 328] on button "Approve payment for 2 200.00 KR" at bounding box center [668, 333] width 109 height 15
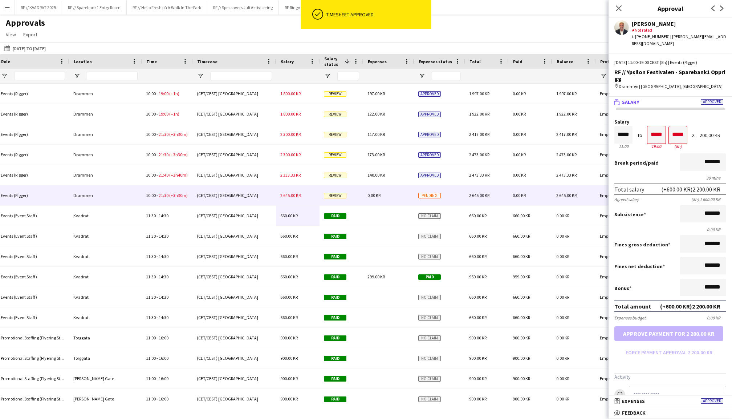
click at [284, 195] on span "2 645.00 KR" at bounding box center [290, 194] width 20 height 5
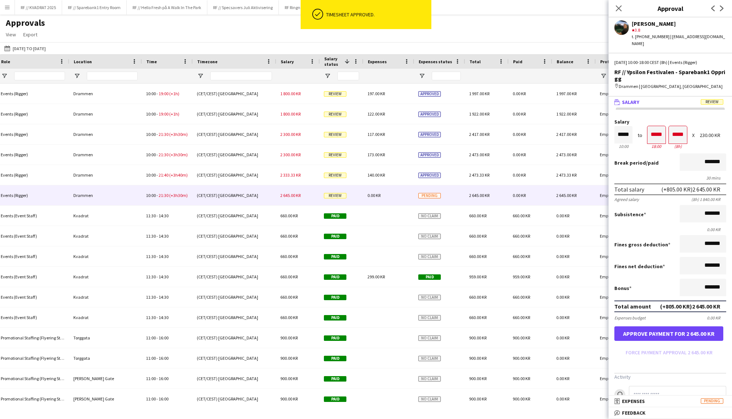
click at [668, 326] on button "Approve payment for 2 645.00 KR" at bounding box center [668, 333] width 109 height 15
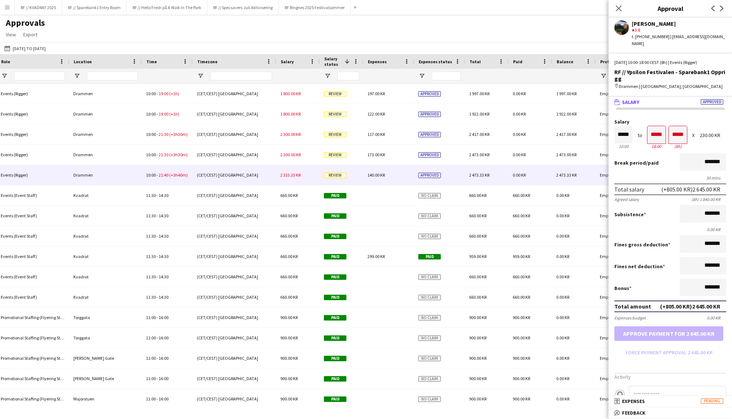
click at [291, 174] on span "2 333.33 KR" at bounding box center [290, 174] width 20 height 5
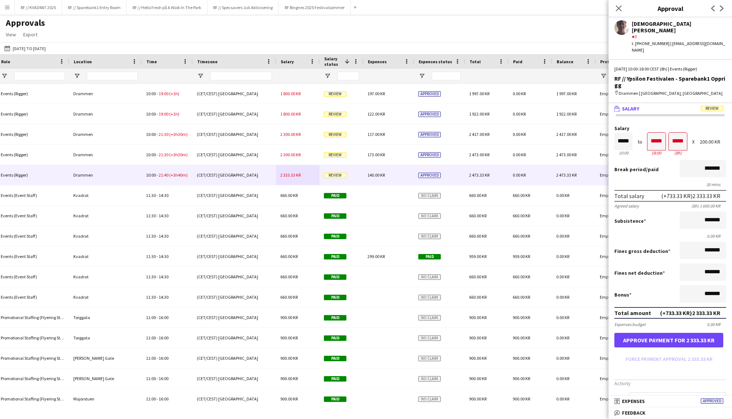
click at [681, 333] on button "Approve payment for 2 333.33 KR" at bounding box center [668, 340] width 109 height 15
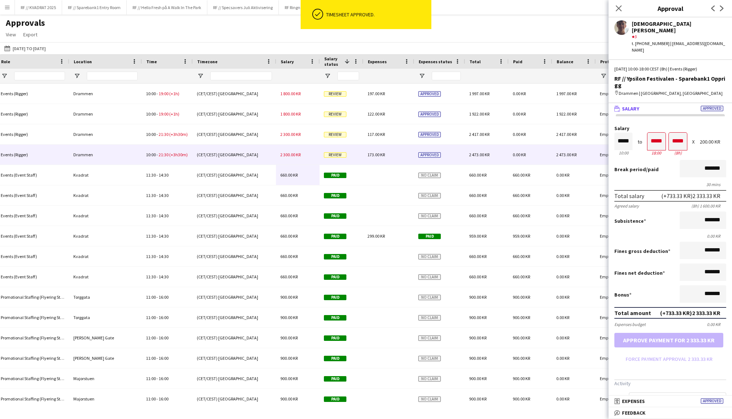
click at [288, 153] on span "2 300.00 KR" at bounding box center [290, 154] width 20 height 5
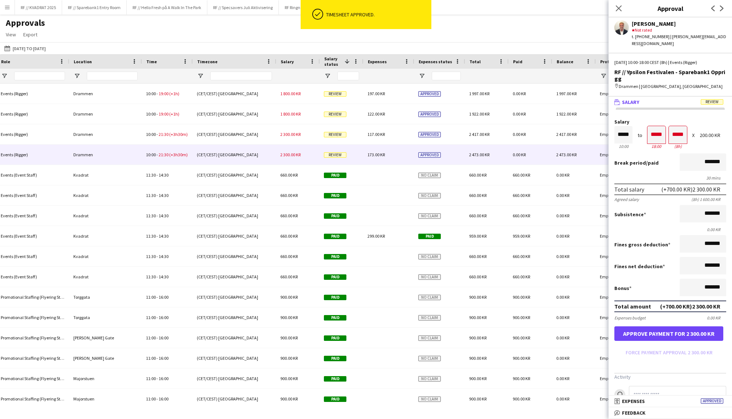
click at [678, 328] on button "Approve payment for 2 300.00 KR" at bounding box center [668, 333] width 109 height 15
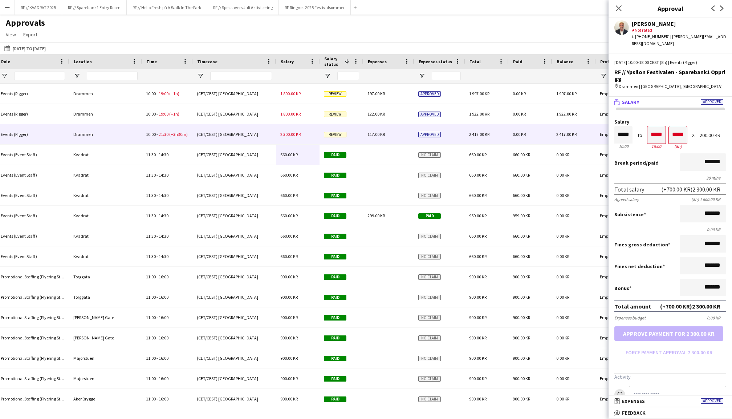
click at [291, 137] on div "2 300.00 KR" at bounding box center [298, 134] width 44 height 20
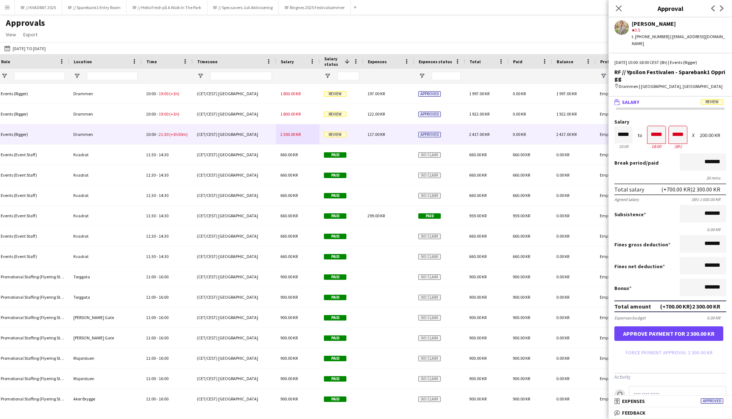
click at [677, 330] on button "Approve payment for 2 300.00 KR" at bounding box center [668, 333] width 109 height 15
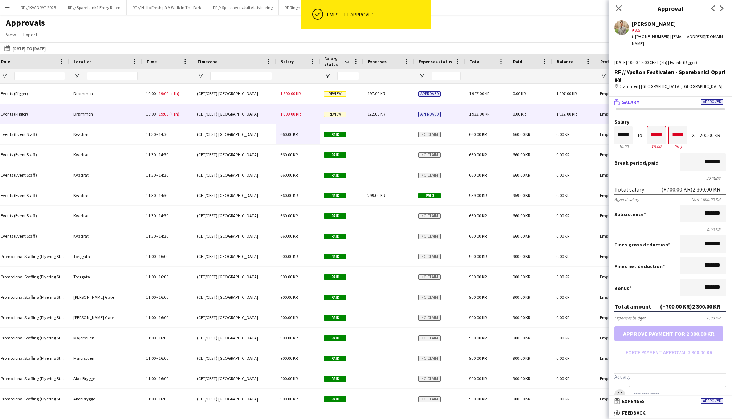
click at [292, 115] on span "1 800.00 KR" at bounding box center [290, 113] width 20 height 5
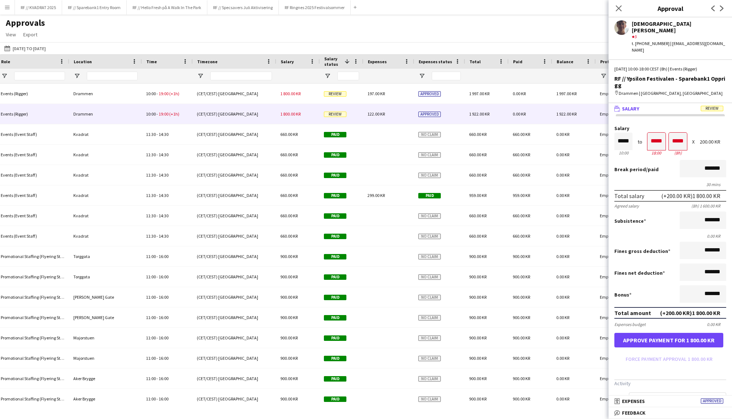
click at [661, 333] on button "Approve payment for 1 800.00 KR" at bounding box center [668, 340] width 109 height 15
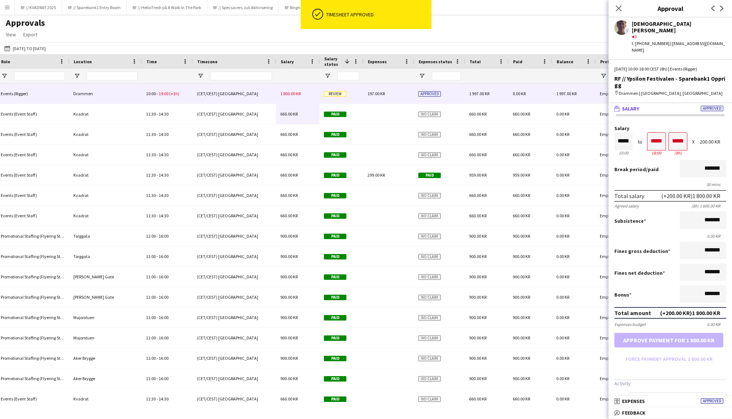
click at [291, 97] on div "1 800.00 KR" at bounding box center [298, 94] width 44 height 20
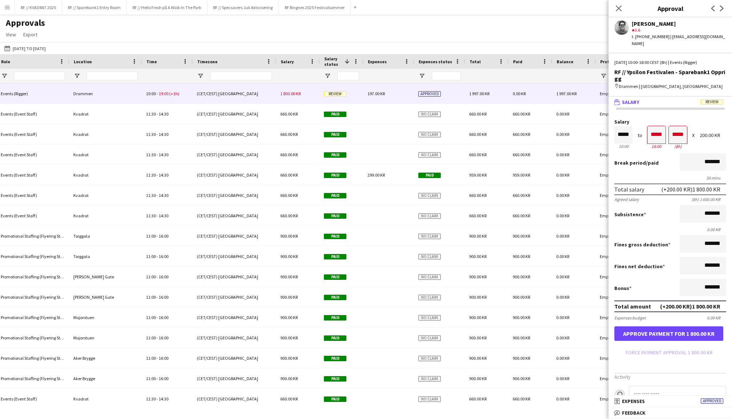
click at [668, 326] on button "Approve payment for 1 800.00 KR" at bounding box center [668, 333] width 109 height 15
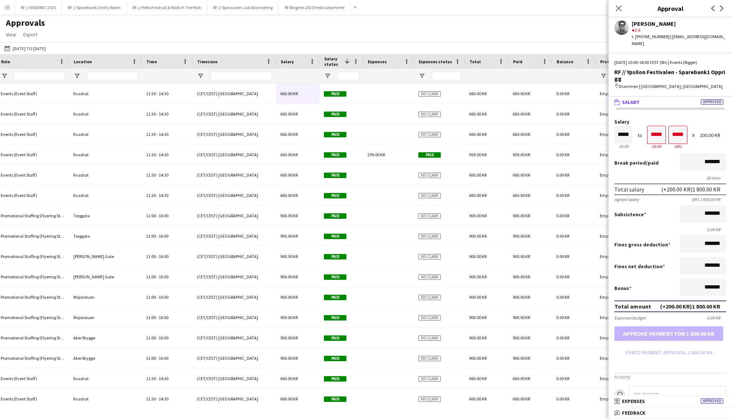
scroll to position [0, 0]
click at [619, 7] on icon "Close pop-in" at bounding box center [618, 8] width 7 height 7
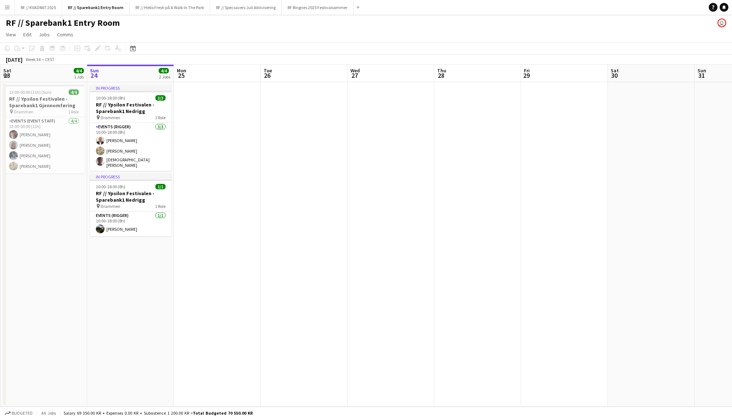
click at [230, 140] on app-date-cell at bounding box center [217, 244] width 87 height 324
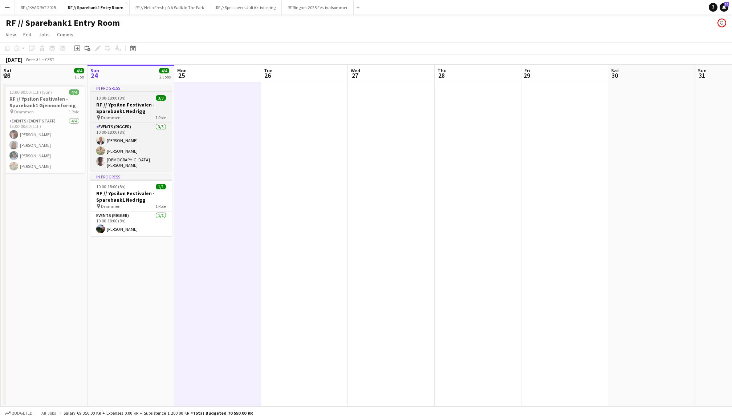
click at [129, 114] on div "pin Drammen 1 Role" at bounding box center [130, 117] width 81 height 6
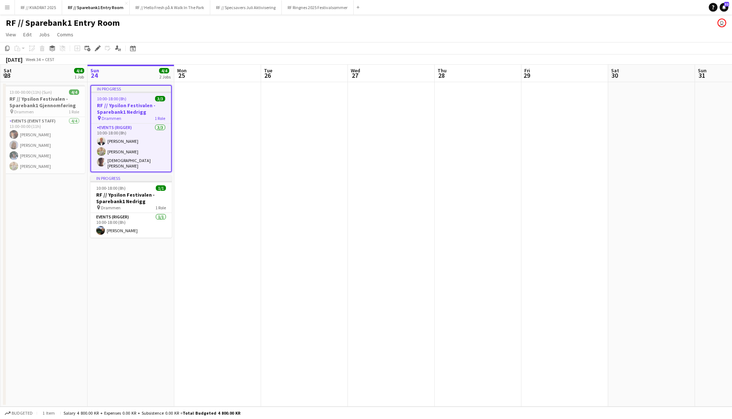
click at [195, 114] on app-date-cell at bounding box center [217, 244] width 87 height 324
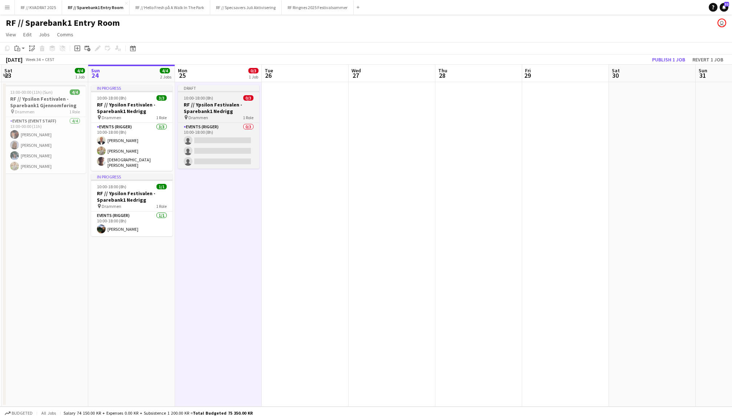
click at [216, 100] on div "10:00-18:00 (8h) 0/3" at bounding box center [218, 97] width 81 height 5
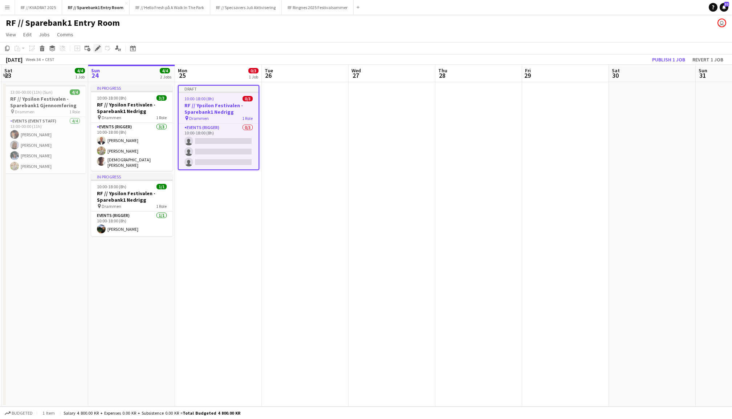
click at [100, 48] on icon "Edit" at bounding box center [98, 48] width 6 height 6
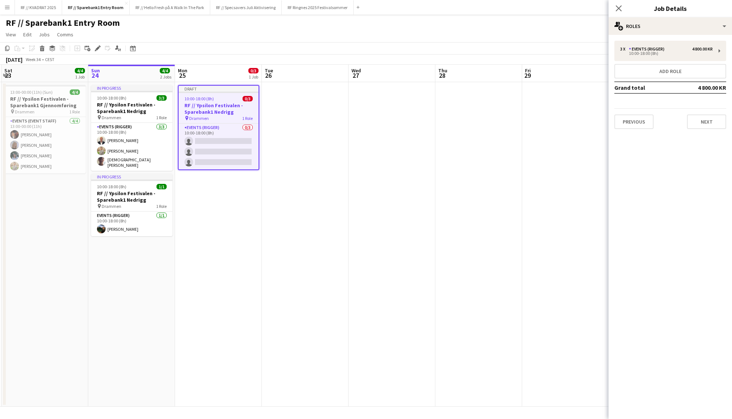
click at [632, 110] on div "Previous Next" at bounding box center [670, 118] width 112 height 21
click at [625, 119] on button "Previous" at bounding box center [633, 121] width 39 height 15
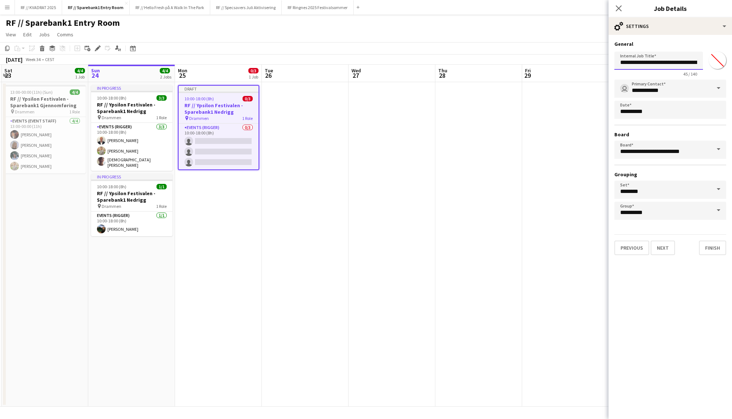
click at [674, 61] on input "**********" at bounding box center [658, 61] width 89 height 18
drag, startPoint x: 682, startPoint y: 62, endPoint x: 730, endPoint y: 65, distance: 48.4
click at [730, 65] on form "**********" at bounding box center [670, 148] width 123 height 214
click at [678, 63] on input "**********" at bounding box center [658, 61] width 89 height 18
drag, startPoint x: 678, startPoint y: 62, endPoint x: 695, endPoint y: 62, distance: 17.1
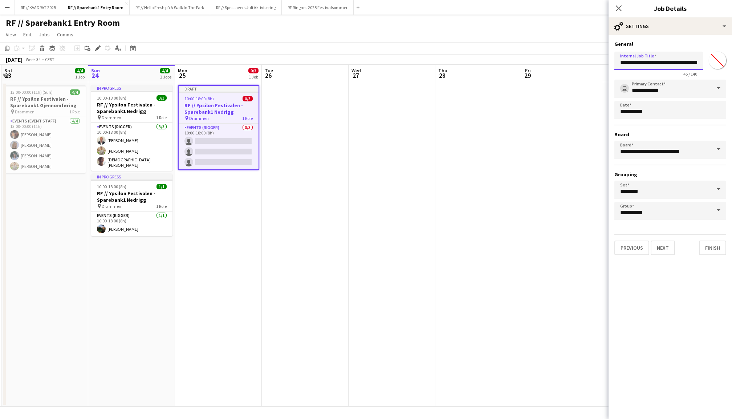
click at [695, 62] on input "**********" at bounding box center [658, 61] width 89 height 18
type input "**********"
click at [668, 244] on button "Next" at bounding box center [663, 247] width 24 height 15
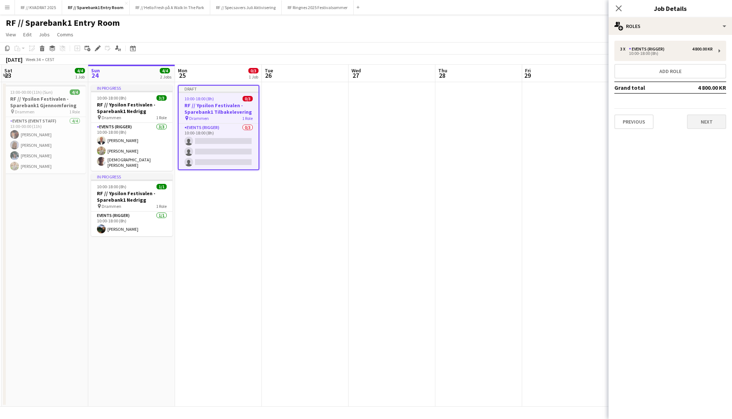
click at [707, 121] on button "Next" at bounding box center [706, 121] width 39 height 15
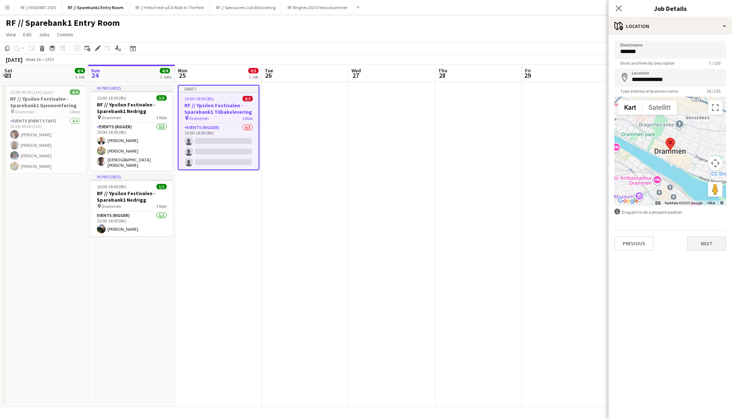
click at [696, 243] on button "Next" at bounding box center [706, 243] width 39 height 15
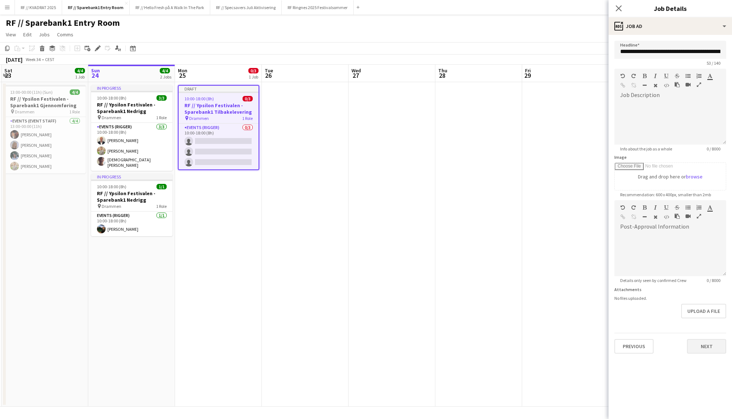
click at [708, 345] on button "Next" at bounding box center [706, 346] width 39 height 15
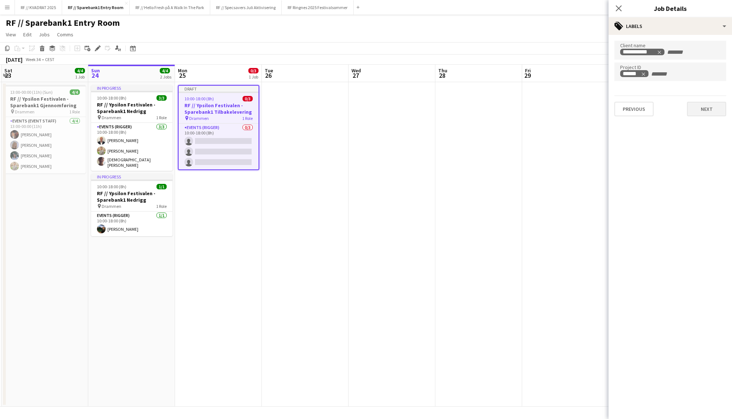
click at [707, 111] on button "Next" at bounding box center [706, 109] width 39 height 15
click at [215, 107] on h3 "RF // Ypsilon Festivalen - Sparebank1 Tilbakelevering" at bounding box center [219, 108] width 80 height 13
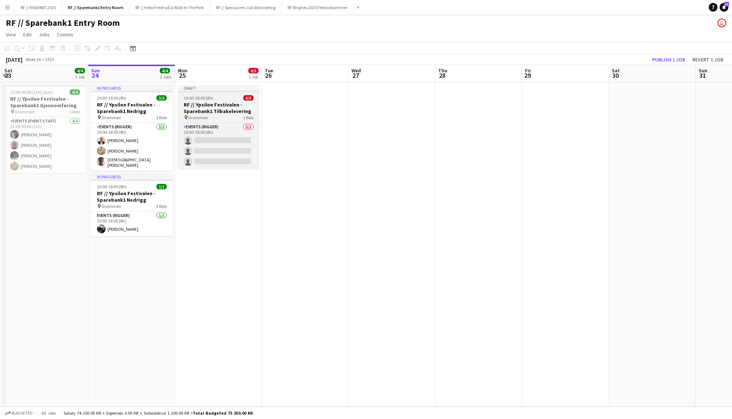
click at [215, 107] on h3 "RF // Ypsilon Festivalen - Sparebank1 Tilbakelevering" at bounding box center [218, 107] width 81 height 13
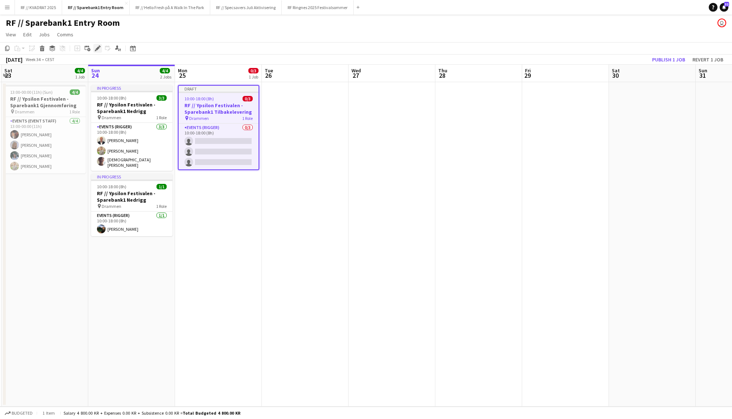
click at [93, 45] on div "Edit" at bounding box center [97, 48] width 9 height 9
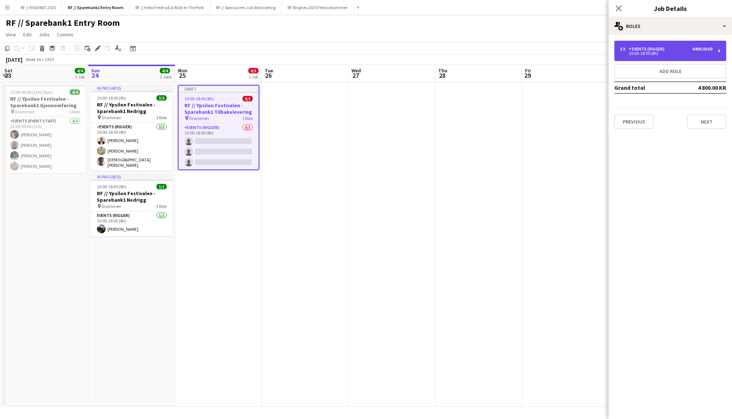
click at [660, 54] on div "10:00-18:00 (8h)" at bounding box center [666, 54] width 93 height 4
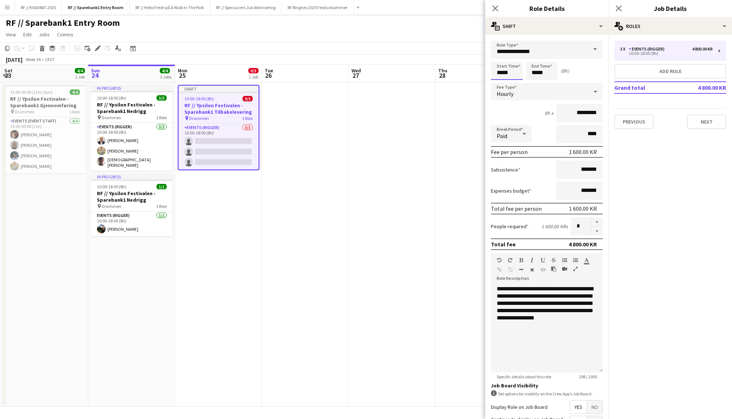
click at [506, 70] on input "*****" at bounding box center [507, 71] width 32 height 18
click at [499, 60] on div at bounding box center [499, 57] width 15 height 7
type input "*****"
click at [499, 60] on div at bounding box center [499, 57] width 15 height 7
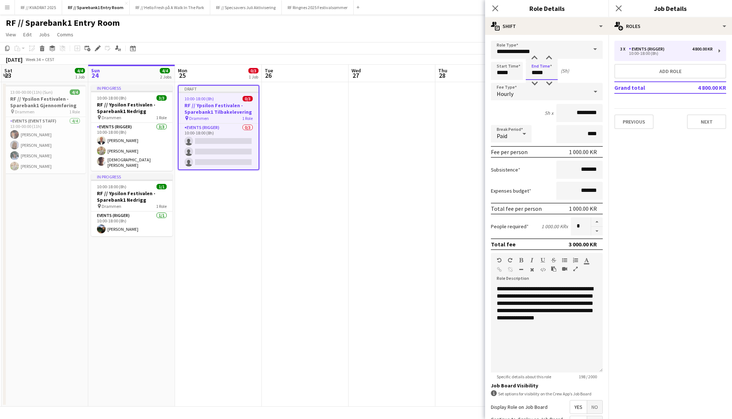
click at [533, 76] on input "*****" at bounding box center [542, 71] width 32 height 18
click at [535, 61] on div at bounding box center [534, 57] width 15 height 7
click at [501, 65] on input "*****" at bounding box center [507, 71] width 32 height 18
click at [534, 72] on input "*****" at bounding box center [542, 71] width 32 height 18
click at [534, 84] on div at bounding box center [534, 83] width 15 height 7
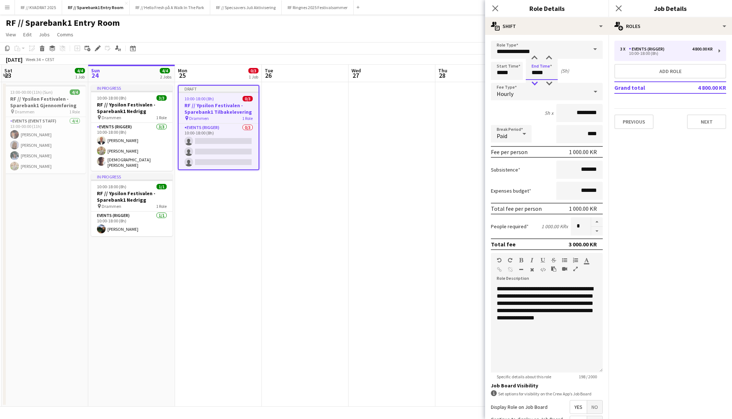
type input "*****"
click at [534, 84] on div at bounding box center [534, 83] width 15 height 7
click at [617, 6] on icon at bounding box center [618, 8] width 7 height 7
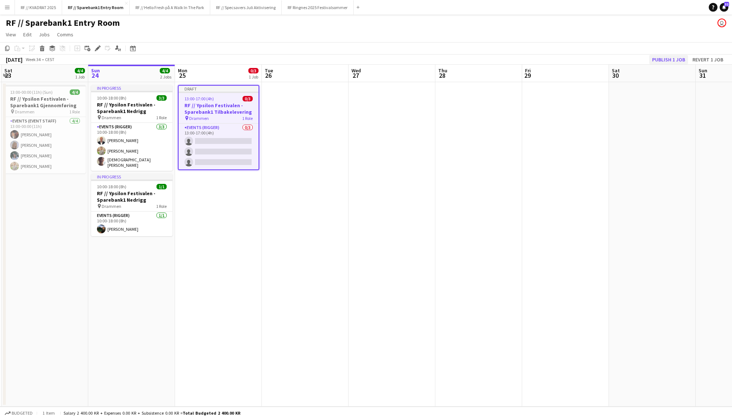
click at [661, 56] on button "Publish 1 job" at bounding box center [668, 59] width 39 height 9
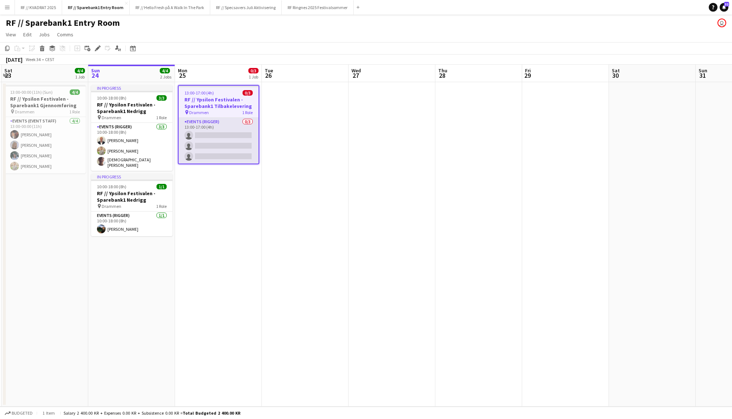
click at [223, 130] on app-card-role "Events (Rigger) 0/3 13:00-17:00 (4h) single-neutral-actions single-neutral-acti…" at bounding box center [219, 141] width 80 height 46
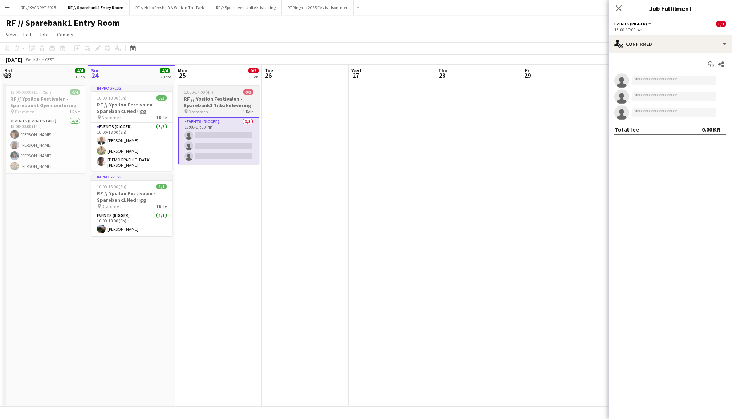
click at [228, 101] on h3 "RF // Ypsilon Festivalen - Sparebank1 Tilbakelevering" at bounding box center [218, 102] width 81 height 13
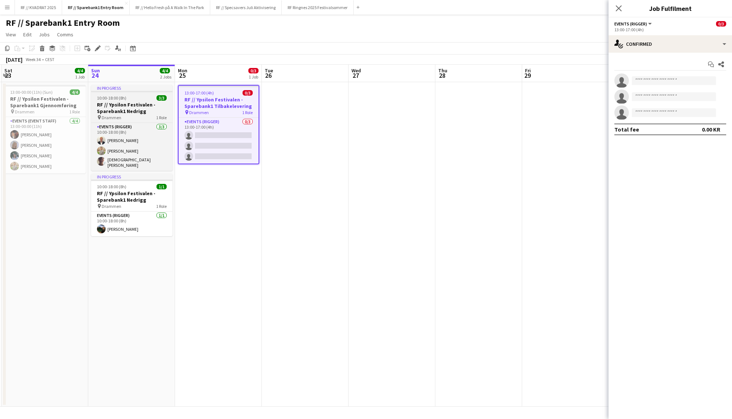
click at [139, 101] on h3 "RF // Ypsilon Festivalen - Sparebank1 Nedrigg" at bounding box center [131, 107] width 81 height 13
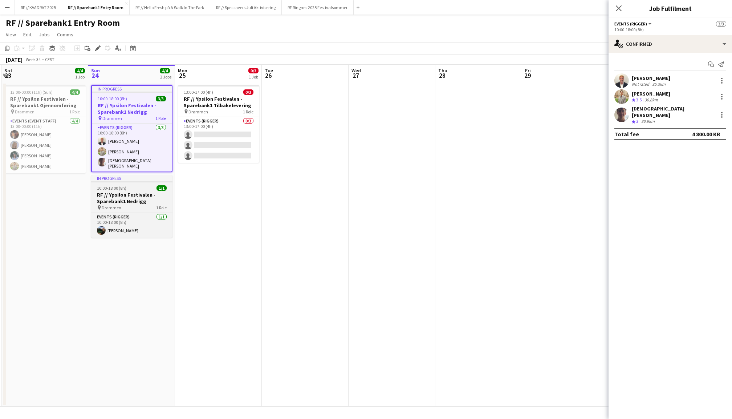
click at [139, 185] on div "10:00-18:00 (8h) 1/1" at bounding box center [131, 187] width 81 height 5
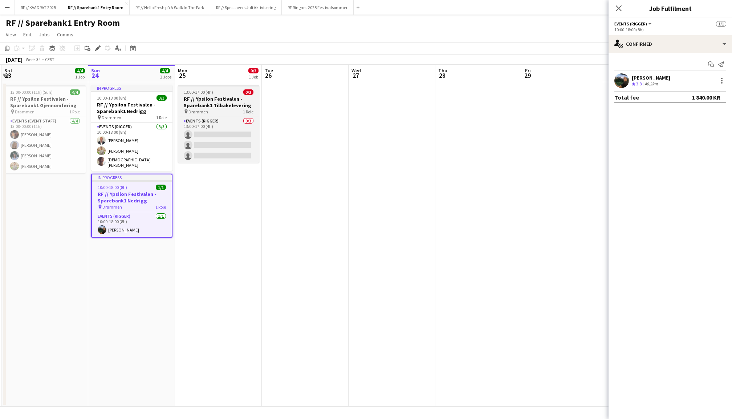
click at [217, 92] on div "13:00-17:00 (4h) 0/3" at bounding box center [218, 91] width 81 height 5
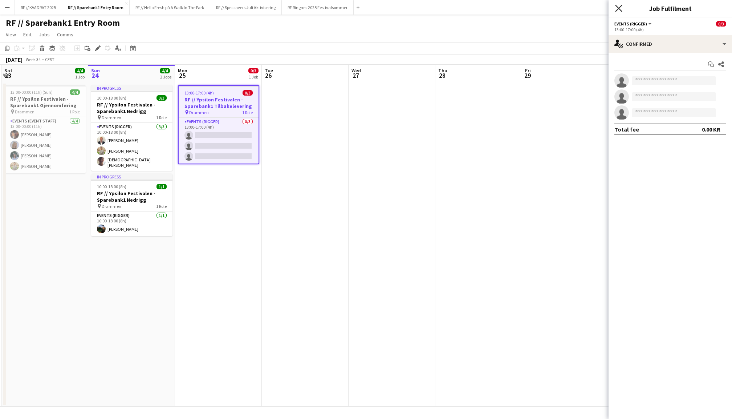
click at [618, 10] on icon "Close pop-in" at bounding box center [618, 8] width 7 height 7
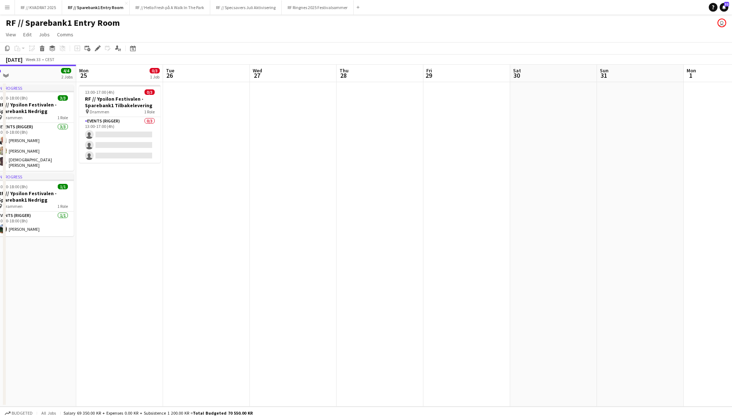
scroll to position [0, 298]
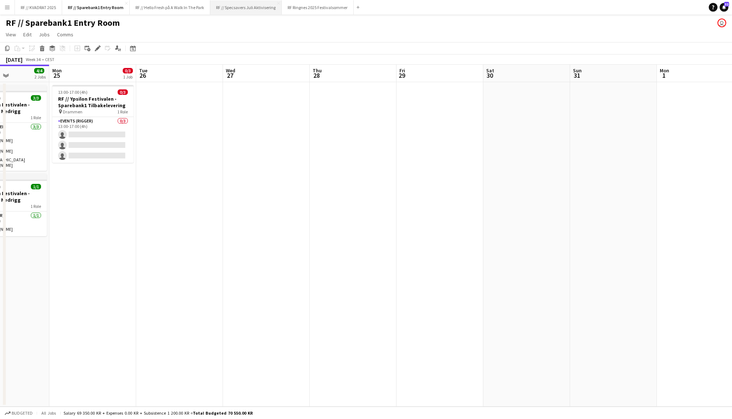
click at [250, 12] on button "RF // Specsavers Juli Aktivisering Close" at bounding box center [246, 7] width 72 height 14
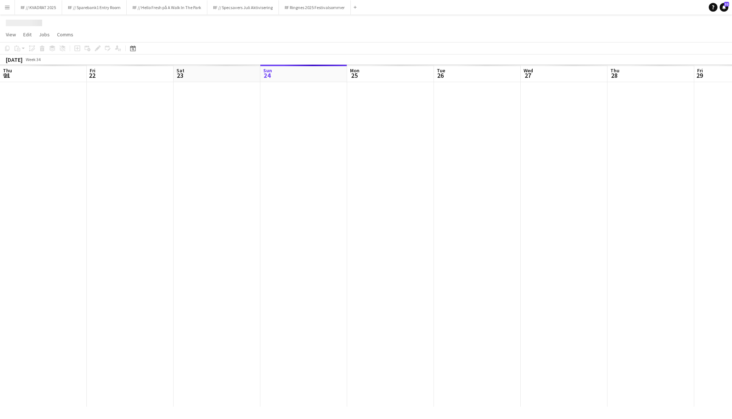
scroll to position [0, 173]
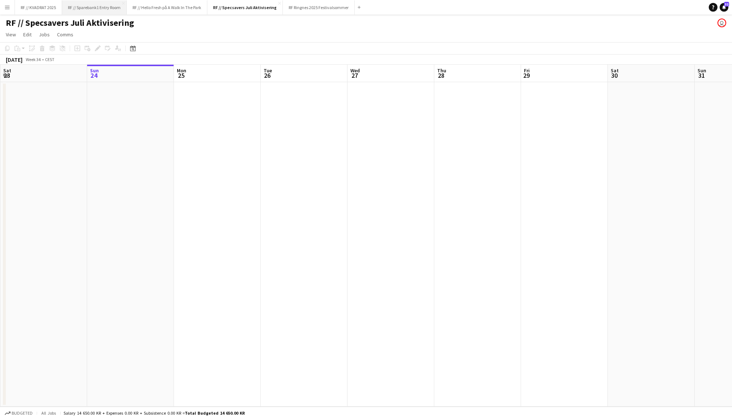
click at [98, 8] on button "RF // Sparebank1 Entry Room Close" at bounding box center [94, 7] width 65 height 14
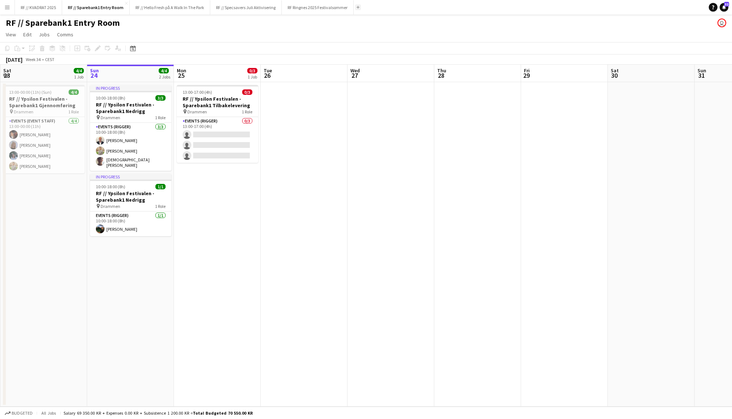
click at [361, 5] on button "Add" at bounding box center [358, 7] width 6 height 6
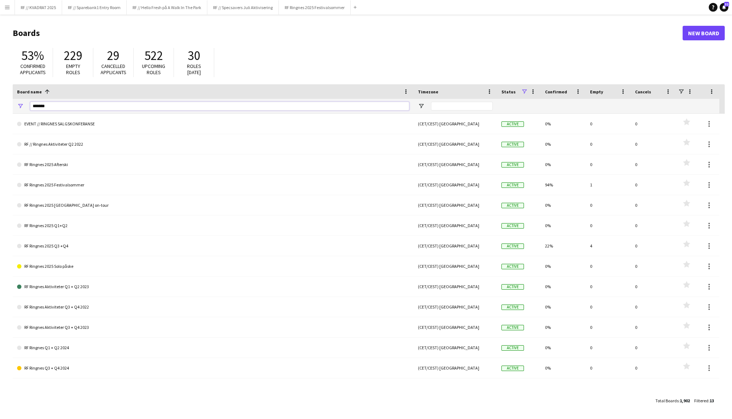
drag, startPoint x: 52, startPoint y: 107, endPoint x: 11, endPoint y: 107, distance: 41.8
click at [11, 107] on main "Boards New Board 53% Confirmed applicants 229 Empty roles 29 Cancelled applican…" at bounding box center [366, 217] width 732 height 404
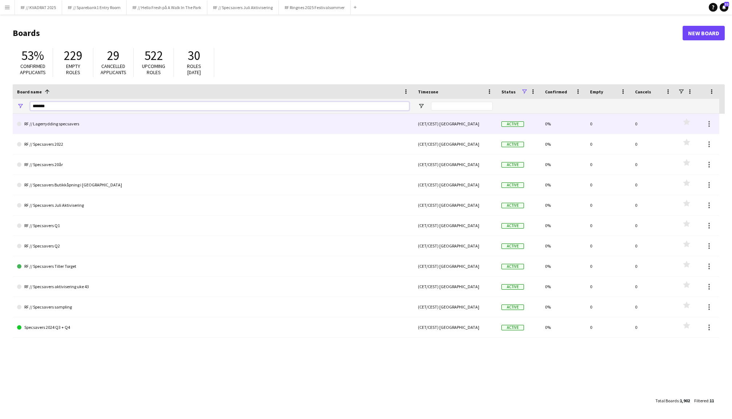
type input "**********"
drag, startPoint x: 41, startPoint y: 121, endPoint x: 65, endPoint y: 166, distance: 51.0
click at [65, 166] on link "RF // Specsavers 20år" at bounding box center [213, 164] width 392 height 20
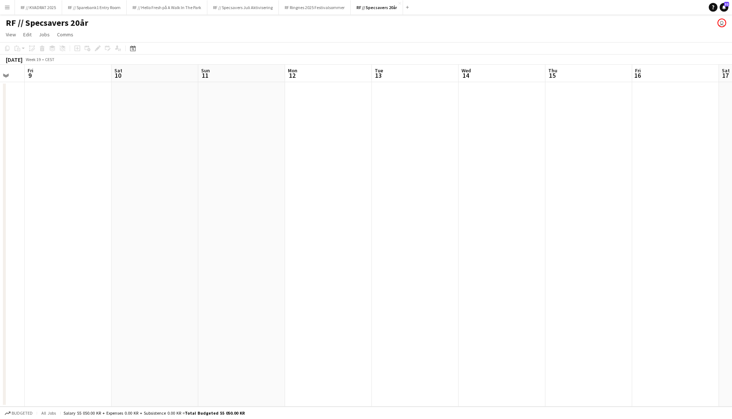
scroll to position [0, 146]
click at [401, 5] on button "RF // Specsavers 20år Close" at bounding box center [377, 7] width 52 height 14
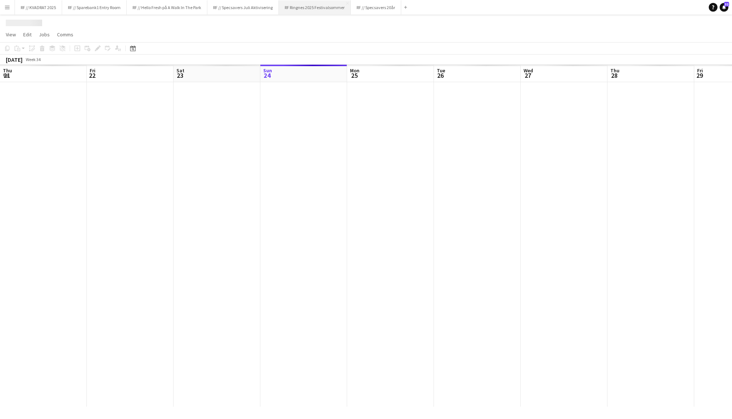
scroll to position [0, 173]
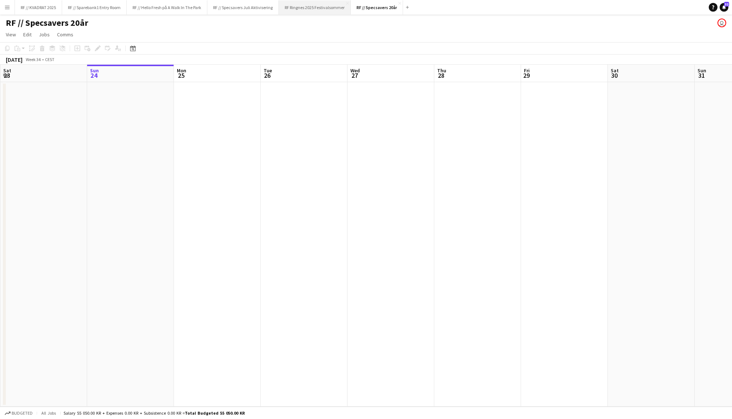
click at [304, 9] on button "RF Ringnes 2025 Festivalsommer Close" at bounding box center [315, 7] width 72 height 14
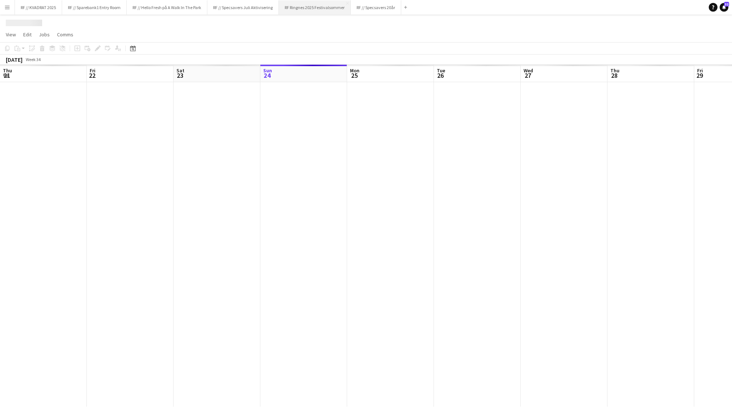
scroll to position [0, 173]
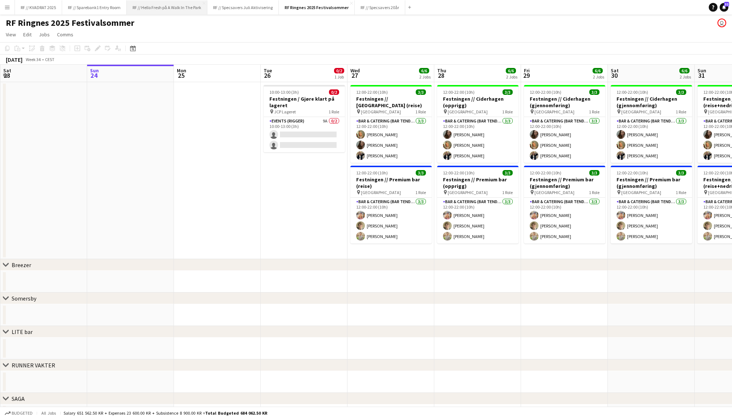
click at [171, 9] on button "RF // Hello Fresh på A Walk In The Park Close" at bounding box center [167, 7] width 81 height 14
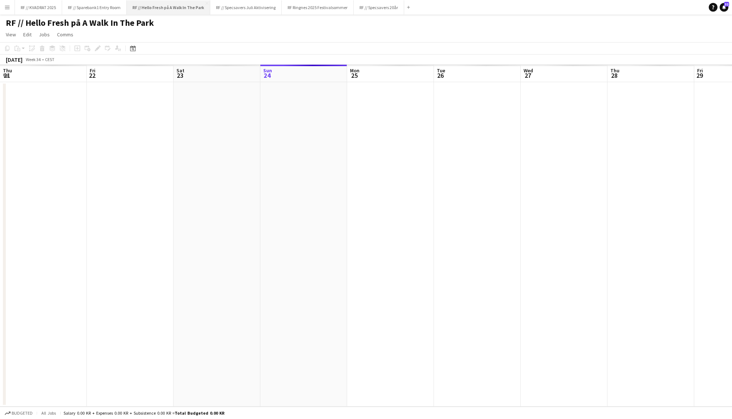
scroll to position [0, 173]
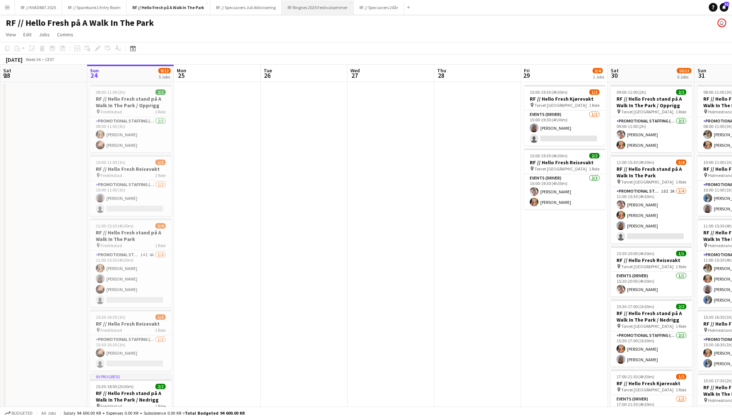
click at [324, 8] on button "RF Ringnes 2025 Festivalsommer Close" at bounding box center [318, 7] width 72 height 14
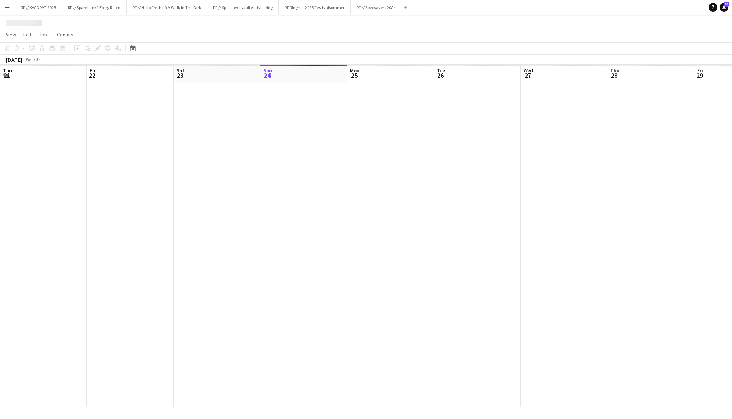
scroll to position [0, 173]
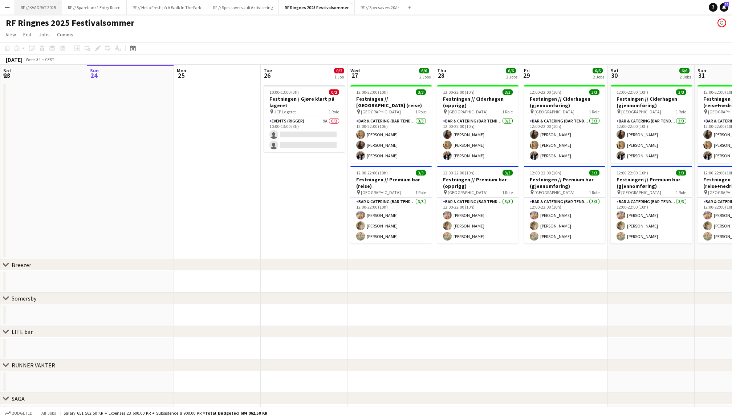
click at [47, 11] on button "RF // KVADRAT 2025 Close" at bounding box center [38, 7] width 47 height 14
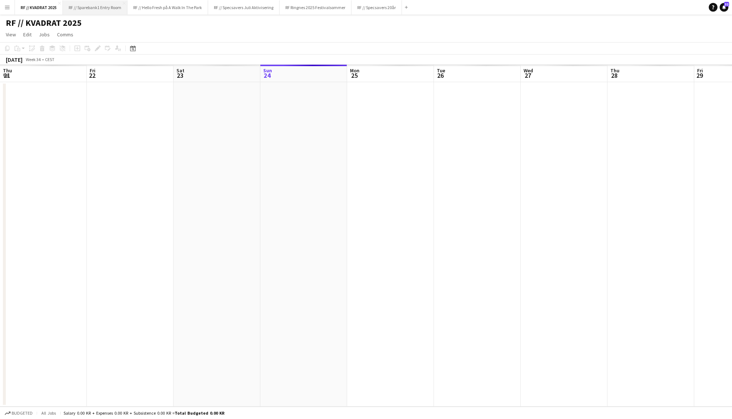
scroll to position [0, 173]
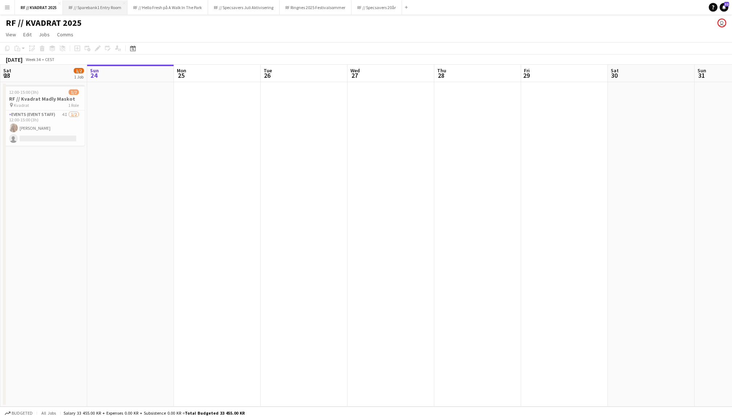
click at [100, 10] on button "RF // Sparebank1 Entry Room Close" at bounding box center [95, 7] width 65 height 14
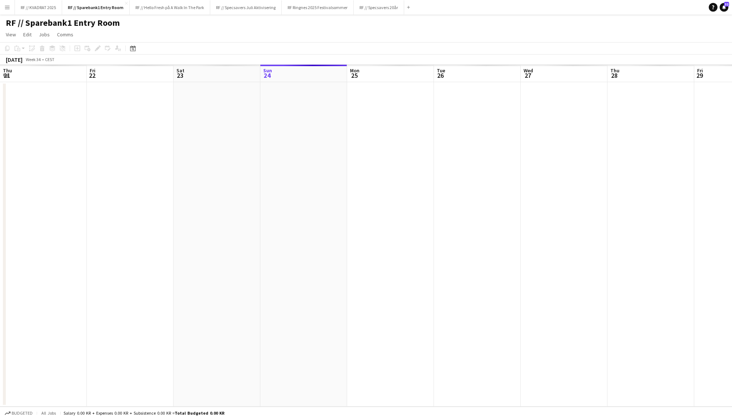
scroll to position [0, 173]
